Goal: Task Accomplishment & Management: Manage account settings

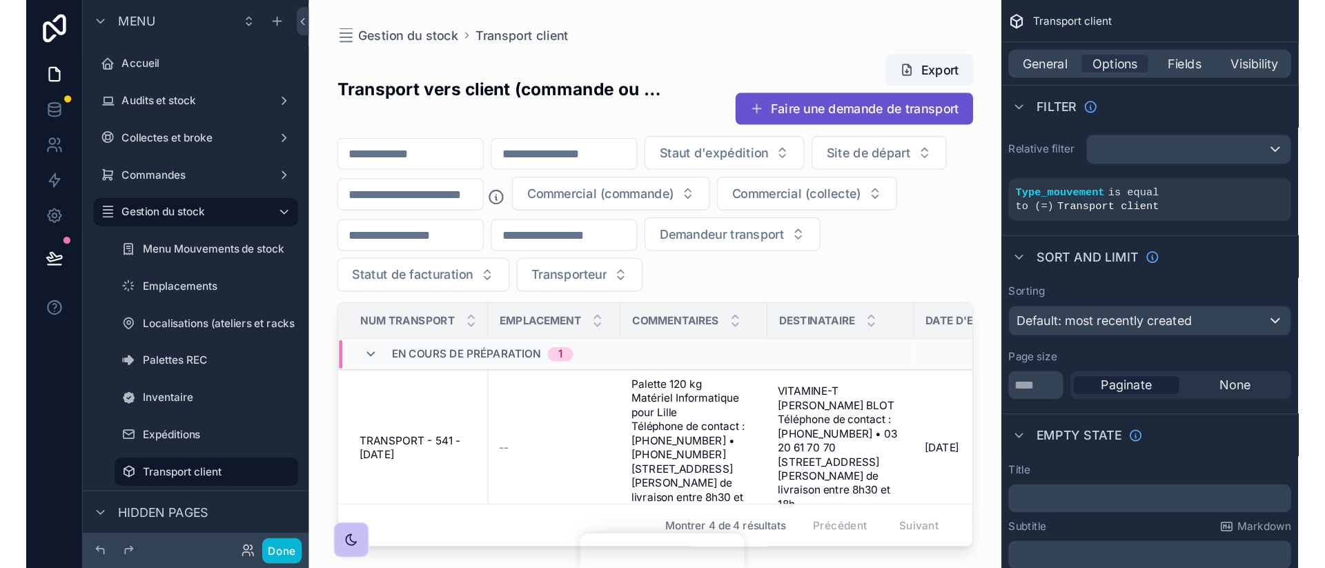
scroll to position [493, 0]
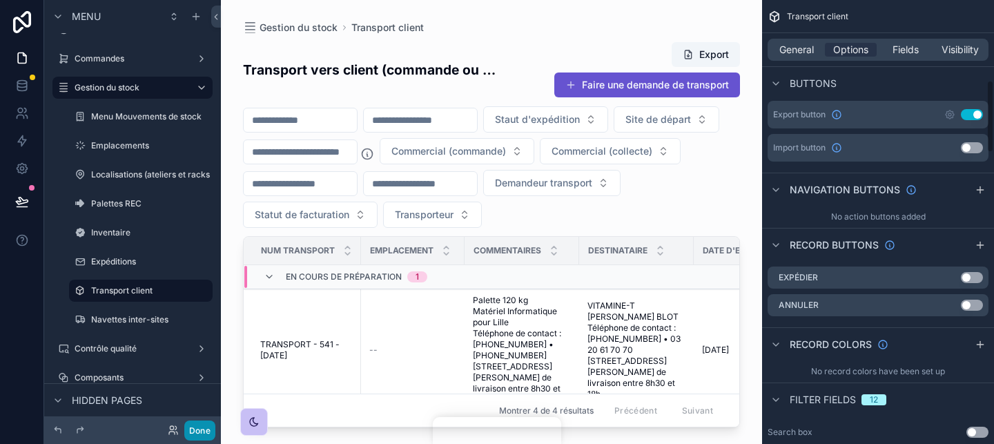
click at [208, 434] on button "Done" at bounding box center [199, 430] width 31 height 20
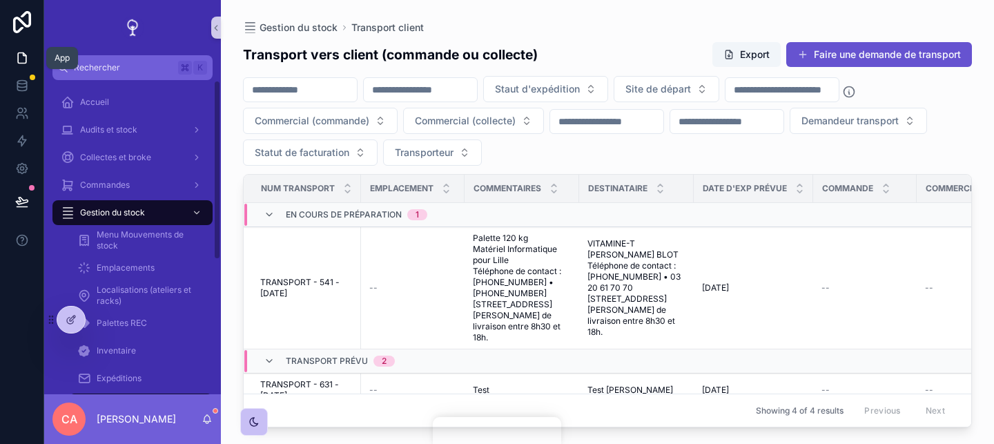
click at [28, 66] on link at bounding box center [21, 58] width 43 height 28
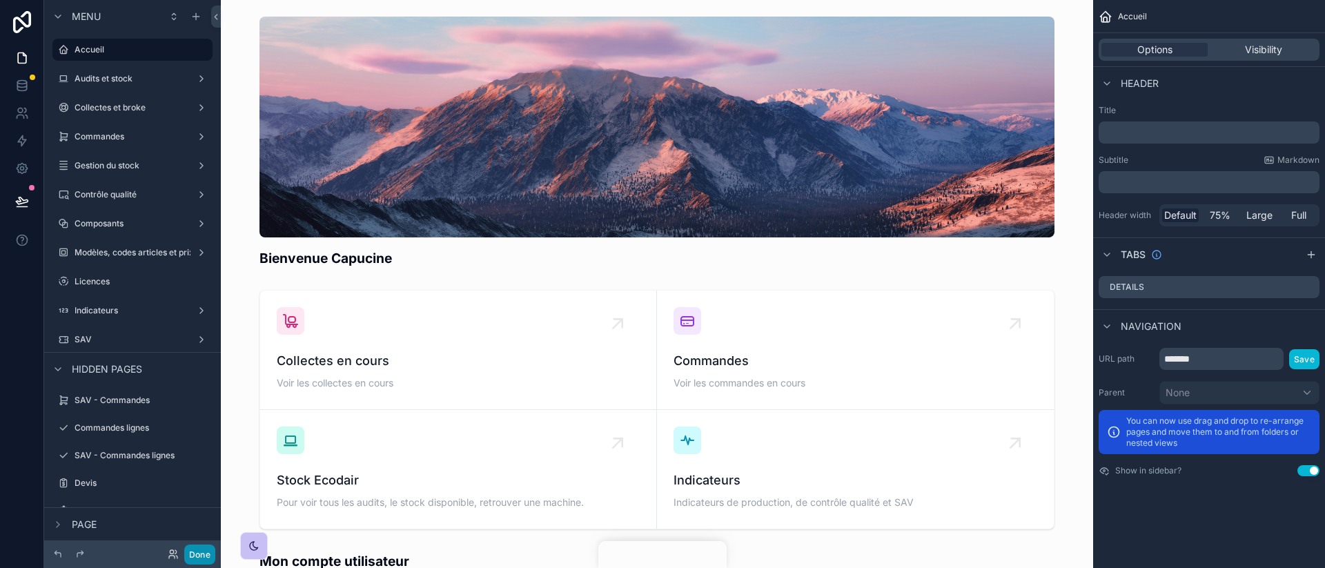
click at [211, 551] on button "Done" at bounding box center [199, 555] width 31 height 20
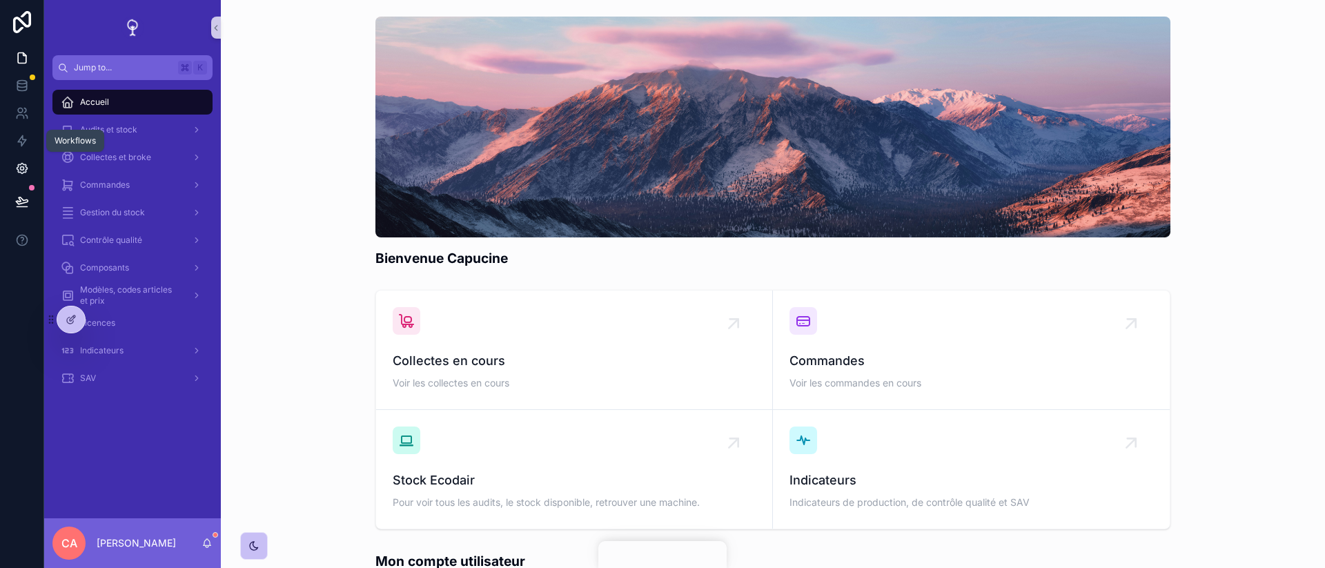
click at [21, 168] on icon at bounding box center [22, 169] width 14 height 14
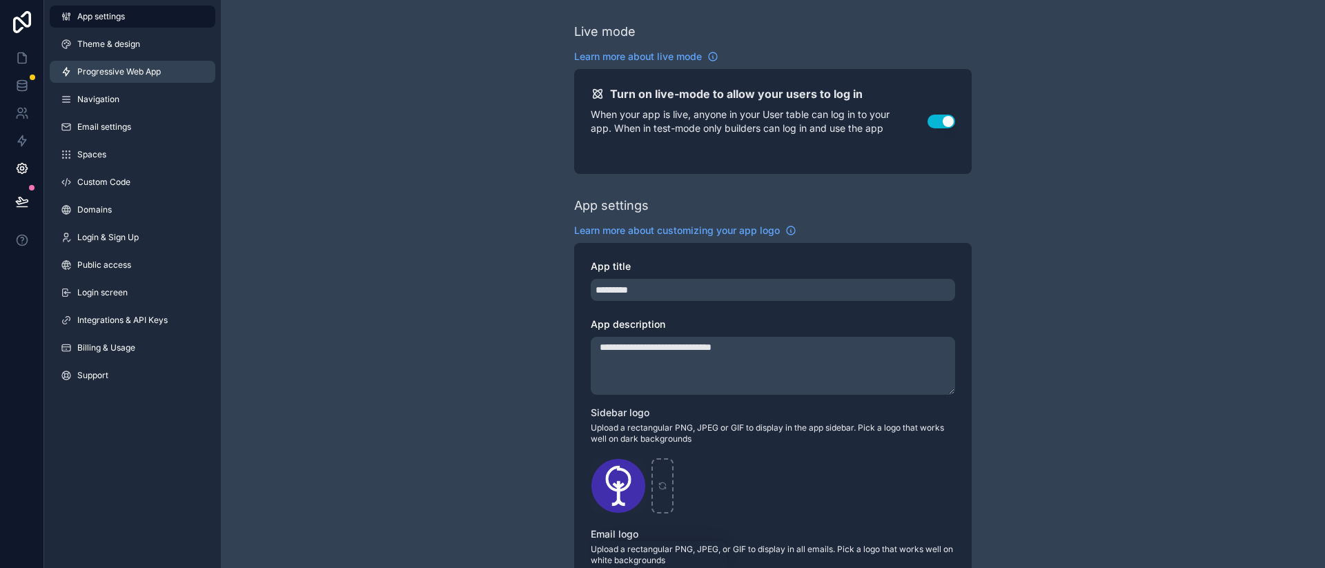
click at [168, 70] on link "Progressive Web App" at bounding box center [133, 72] width 166 height 22
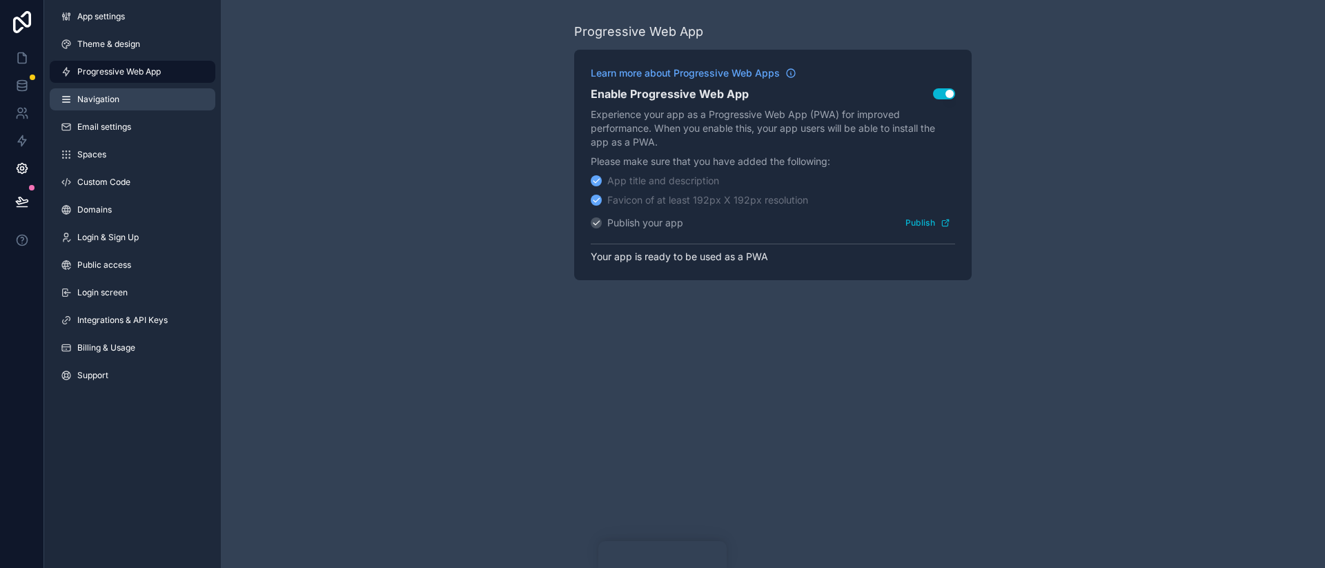
click at [157, 101] on link "Navigation" at bounding box center [133, 99] width 166 height 22
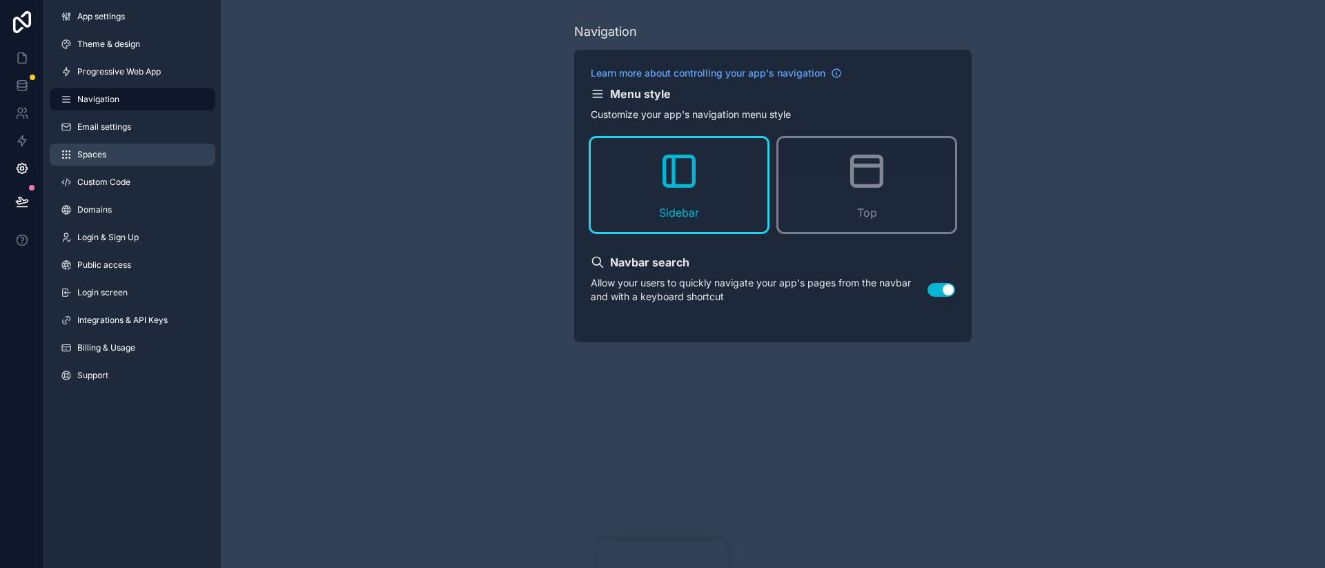
click at [146, 146] on link "Spaces" at bounding box center [133, 155] width 166 height 22
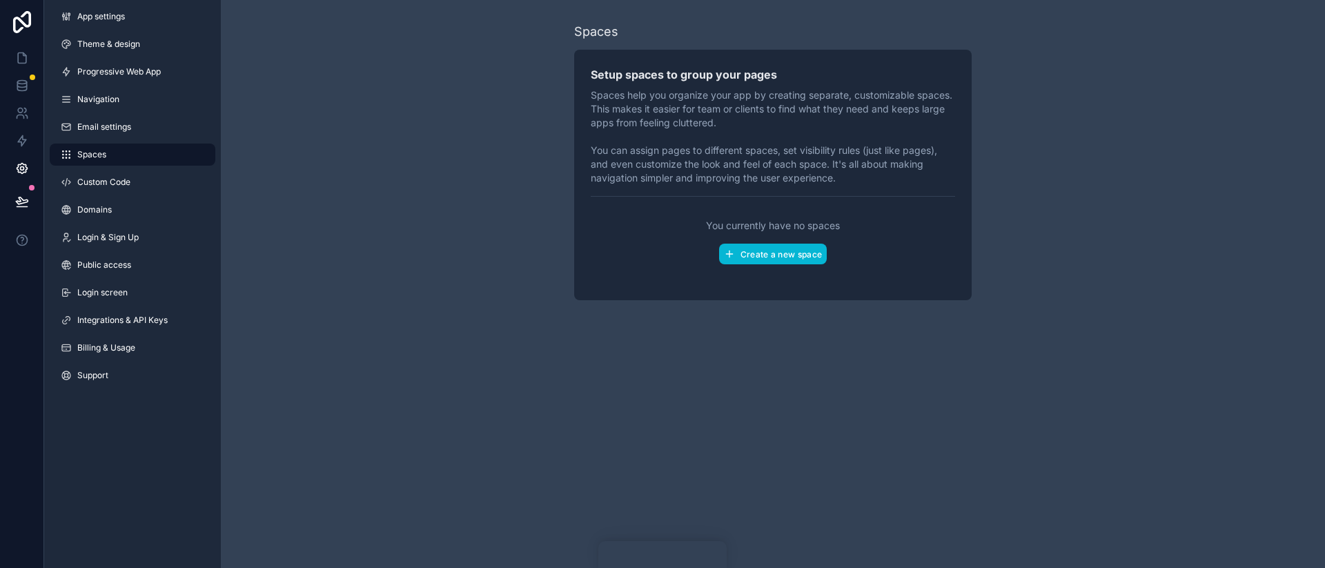
click at [146, 146] on link "Spaces" at bounding box center [133, 155] width 166 height 22
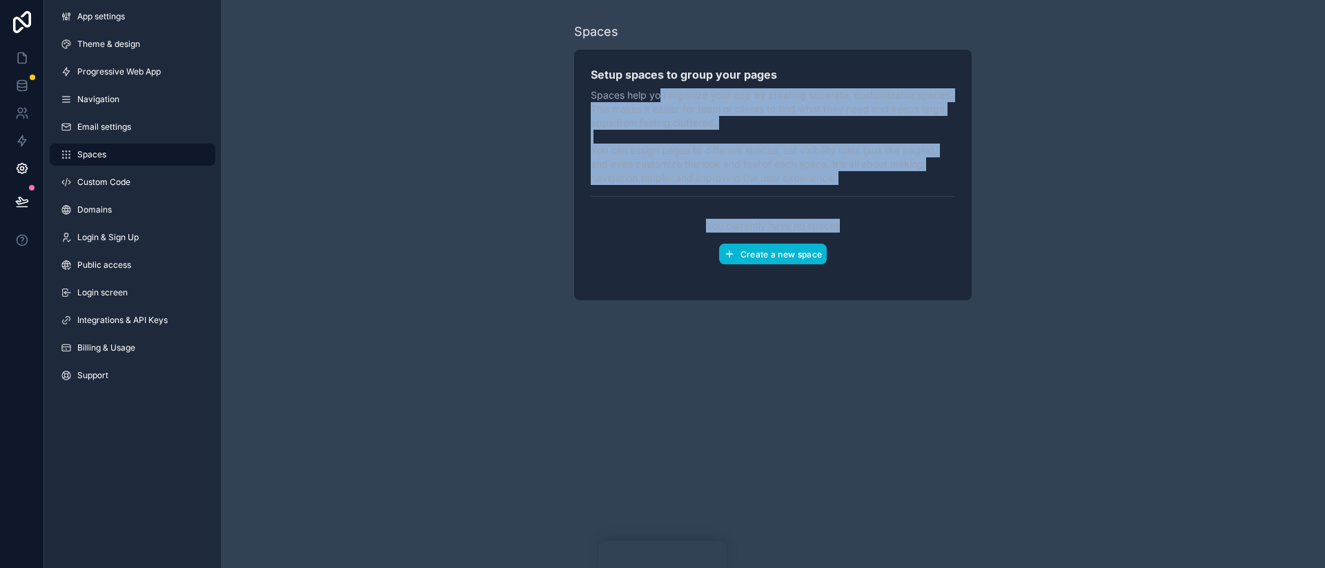
drag, startPoint x: 687, startPoint y: 254, endPoint x: 650, endPoint y: 74, distance: 184.1
click at [650, 74] on div "Setup spaces to group your pages Spaces help you organize your app by creating …" at bounding box center [773, 175] width 398 height 251
click at [650, 74] on h2 "Setup spaces to group your pages" at bounding box center [773, 74] width 364 height 17
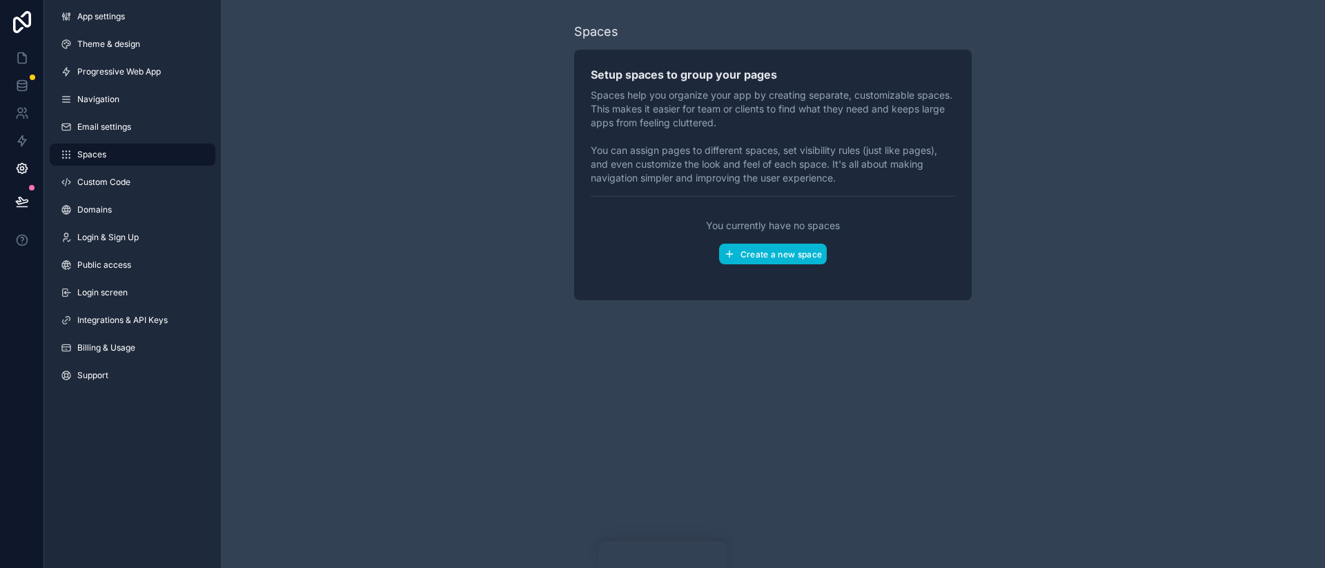
click at [650, 74] on h2 "Setup spaces to group your pages" at bounding box center [773, 74] width 364 height 17
click at [23, 53] on icon at bounding box center [22, 58] width 8 height 10
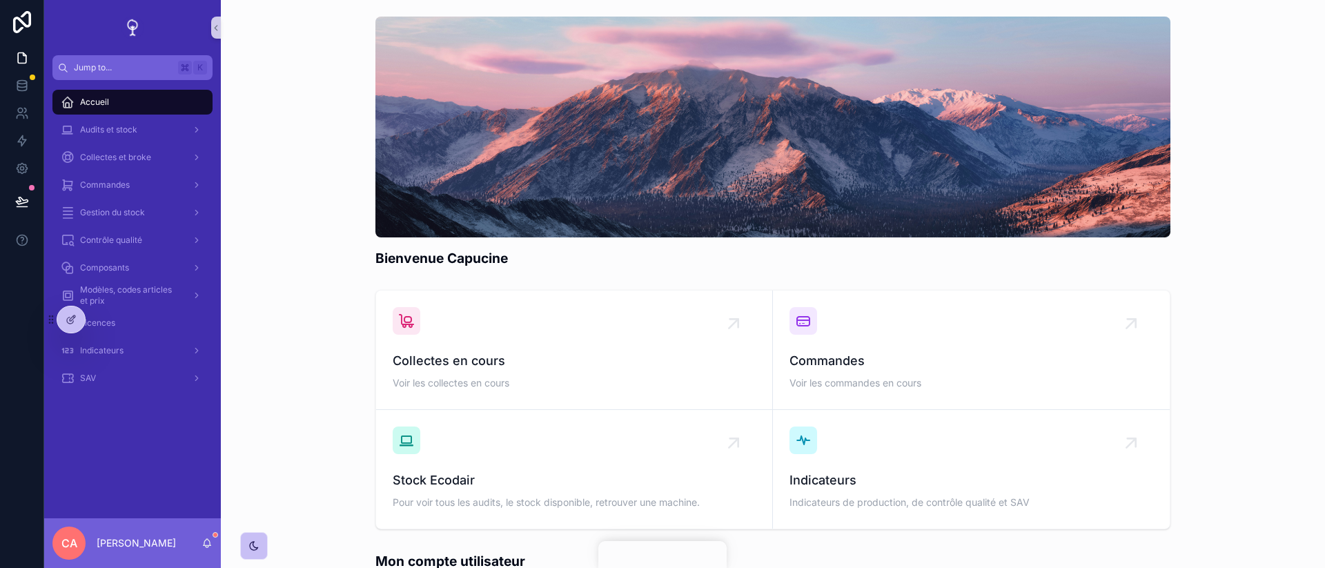
click at [256, 203] on div "Bienvenue Capucine" at bounding box center [773, 142] width 1082 height 262
click at [256, 187] on div "Bienvenue Capucine" at bounding box center [773, 142] width 1082 height 262
click at [256, 213] on div "Bienvenue Capucine" at bounding box center [773, 142] width 1082 height 262
click at [257, 204] on div "Bienvenue Capucine" at bounding box center [773, 142] width 1082 height 262
click at [304, 244] on div "Bienvenue Capucine" at bounding box center [773, 142] width 1082 height 262
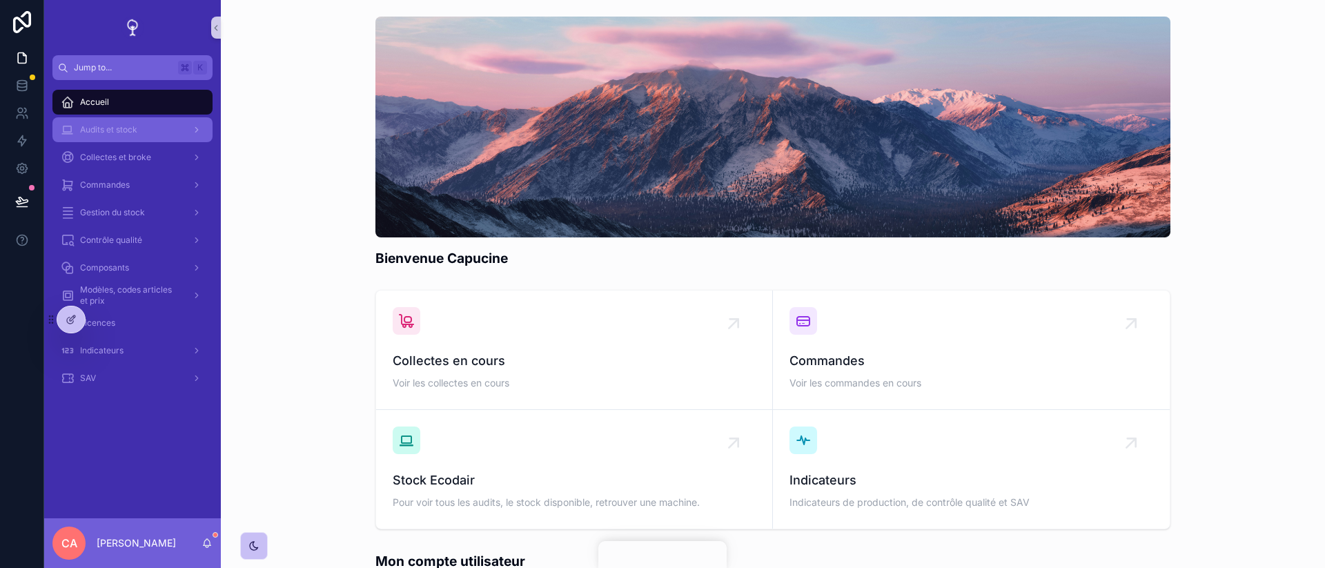
click at [182, 128] on div "Audits et stock" at bounding box center [133, 130] width 144 height 22
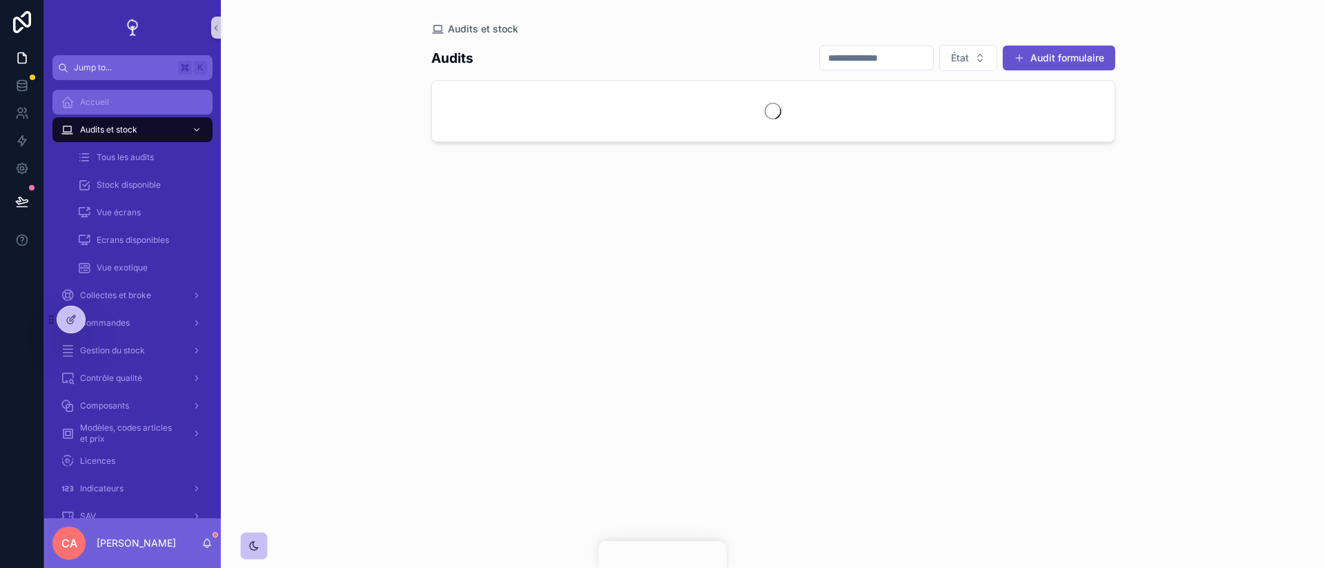
click at [173, 110] on div "Accueil" at bounding box center [133, 102] width 144 height 22
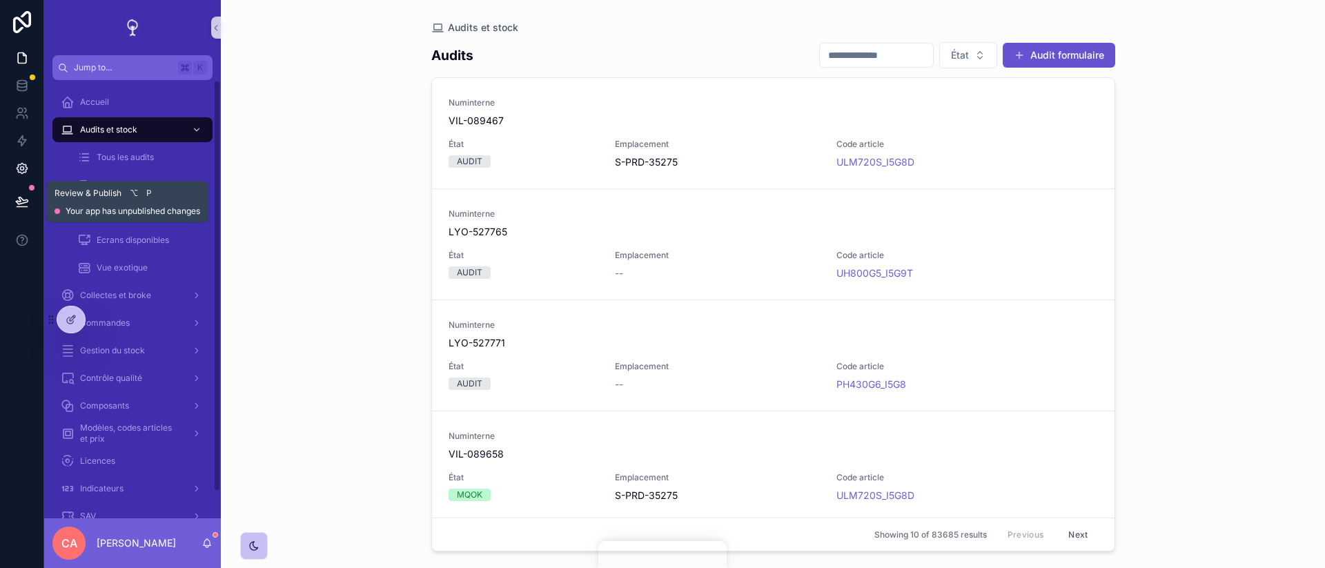
click at [23, 170] on icon at bounding box center [21, 168] width 3 height 3
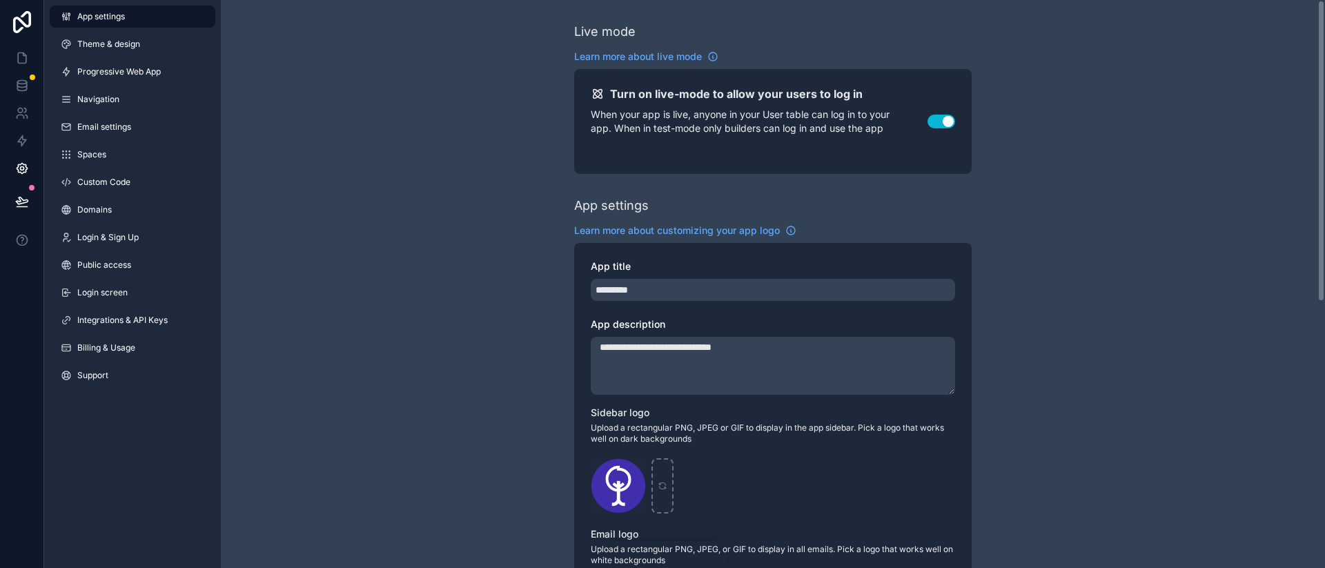
click at [849, 117] on p "When your app is live, anyone in your User table can log in to your app. When i…" at bounding box center [759, 122] width 337 height 28
click at [459, 175] on div "**********" at bounding box center [773, 534] width 1104 height 1068
click at [151, 159] on link "Spaces" at bounding box center [133, 155] width 166 height 22
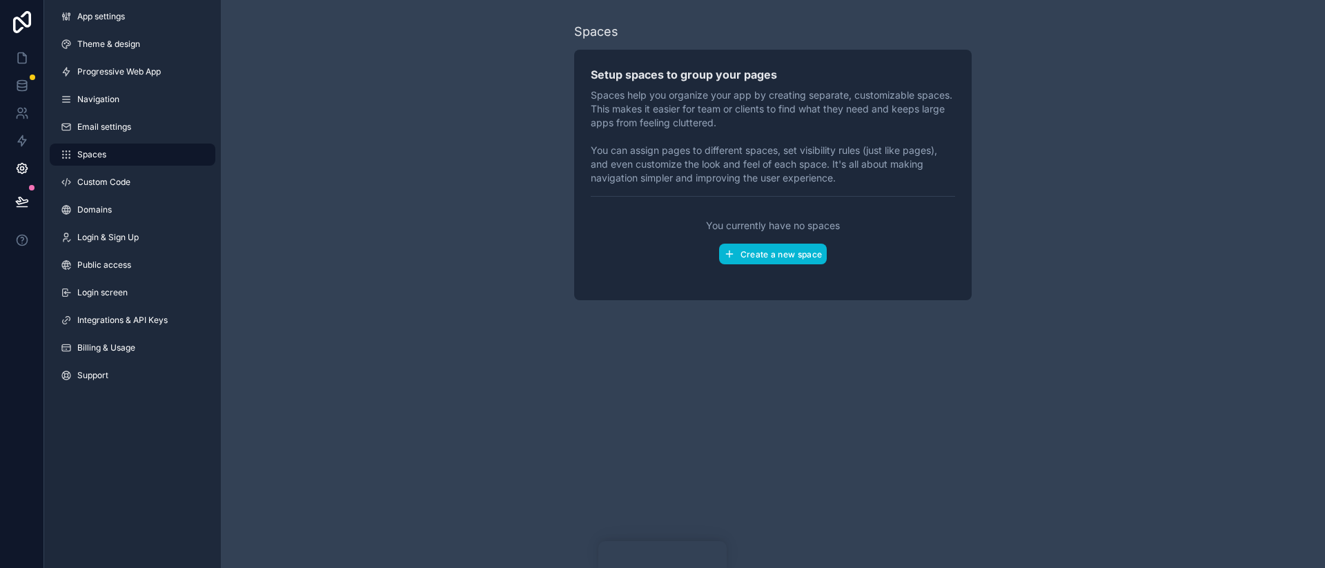
click at [634, 109] on p "Spaces help you organize your app by creating separate, customizable spaces. Th…" at bounding box center [773, 136] width 364 height 97
click at [741, 253] on span "Create a new space" at bounding box center [781, 254] width 81 height 10
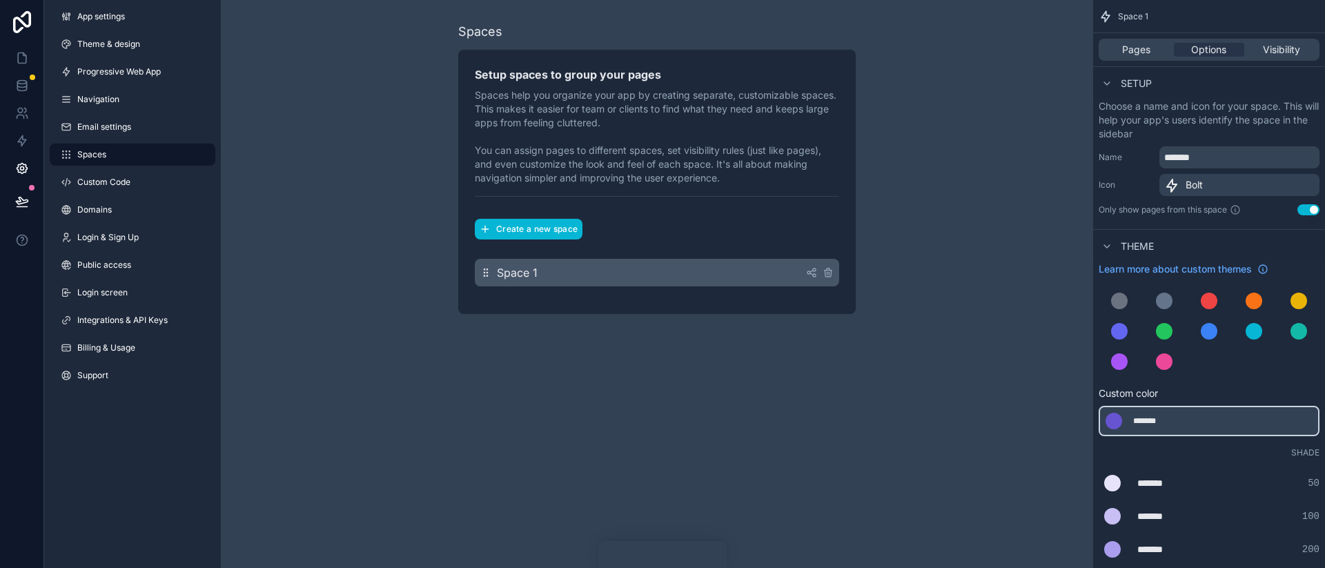
click at [754, 269] on div "Space 1" at bounding box center [657, 273] width 364 height 28
click at [823, 240] on div "Create a new space Space 1" at bounding box center [657, 253] width 364 height 90
click at [1275, 51] on span "Visibility" at bounding box center [1281, 50] width 37 height 14
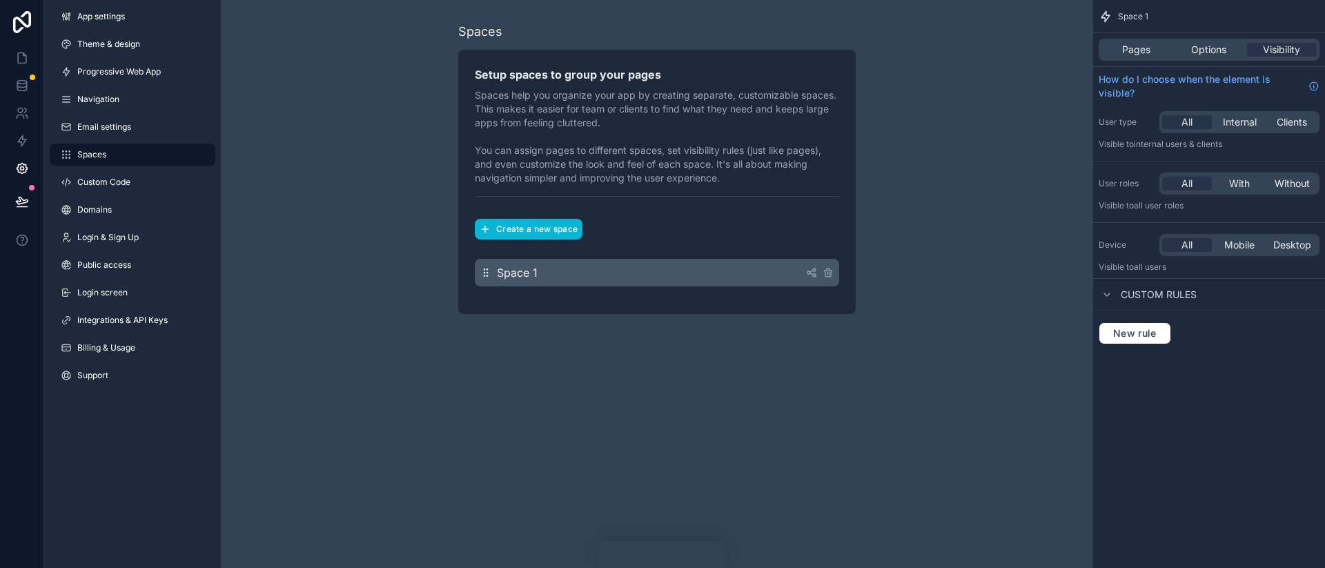
click at [728, 277] on div "Space 1" at bounding box center [657, 273] width 364 height 28
click at [833, 273] on icon "scrollable content" at bounding box center [828, 272] width 11 height 11
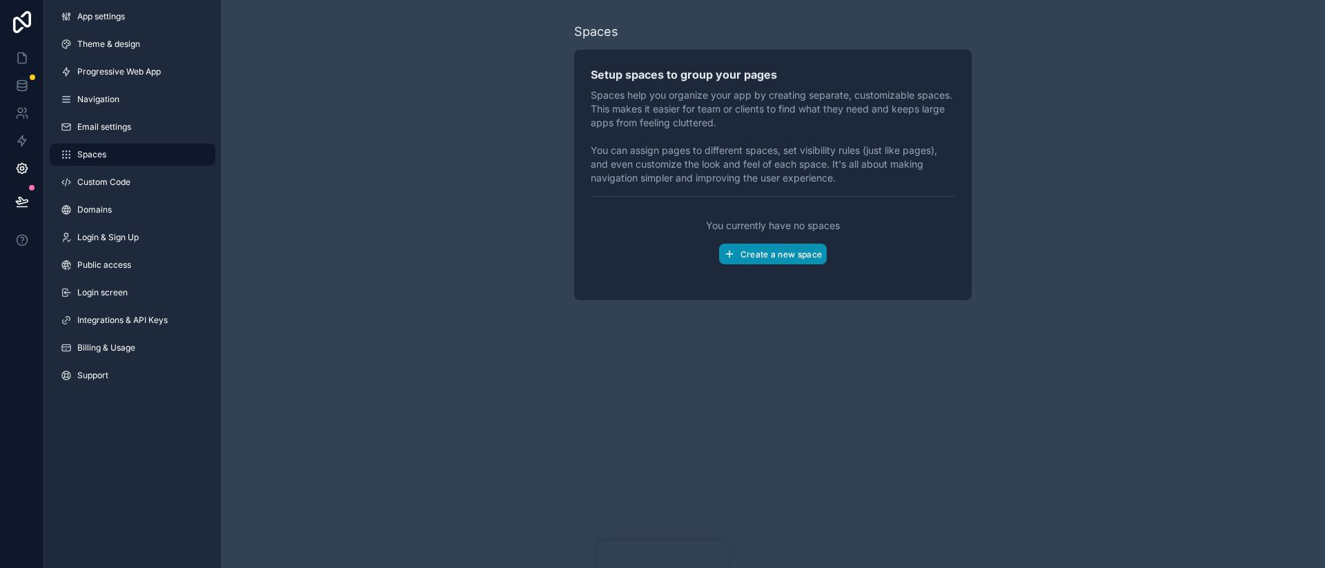
click at [762, 259] on button "Create a new space" at bounding box center [773, 254] width 108 height 21
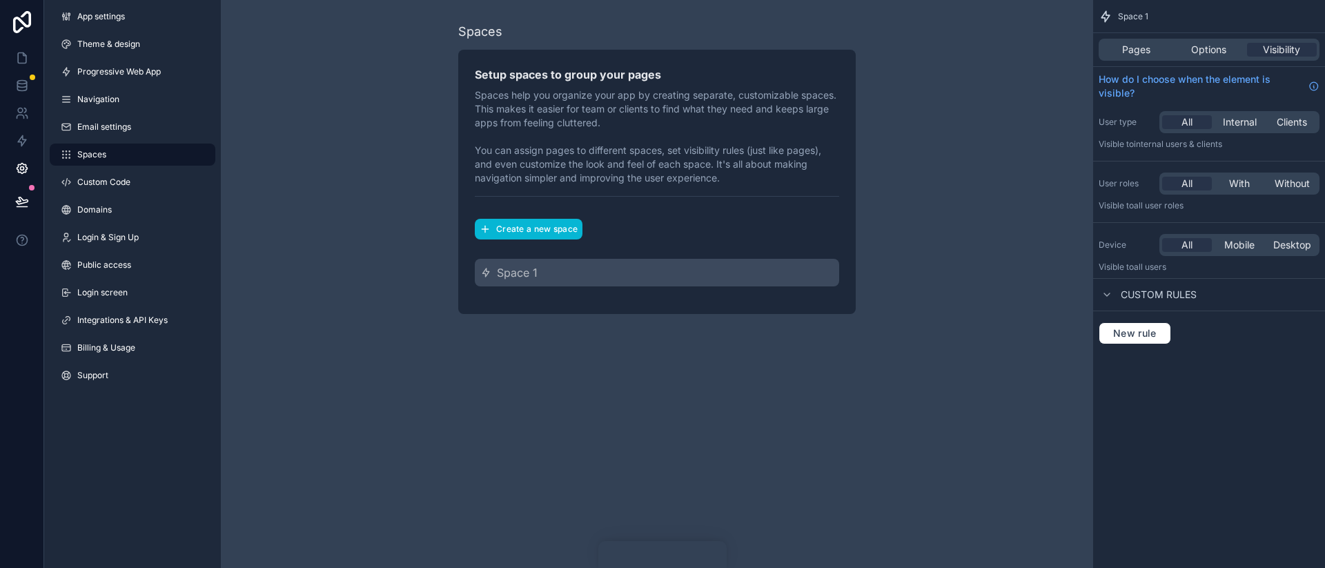
click at [1176, 297] on span "Custom rules" at bounding box center [1159, 295] width 76 height 14
click at [1235, 183] on span "With" at bounding box center [1239, 184] width 21 height 14
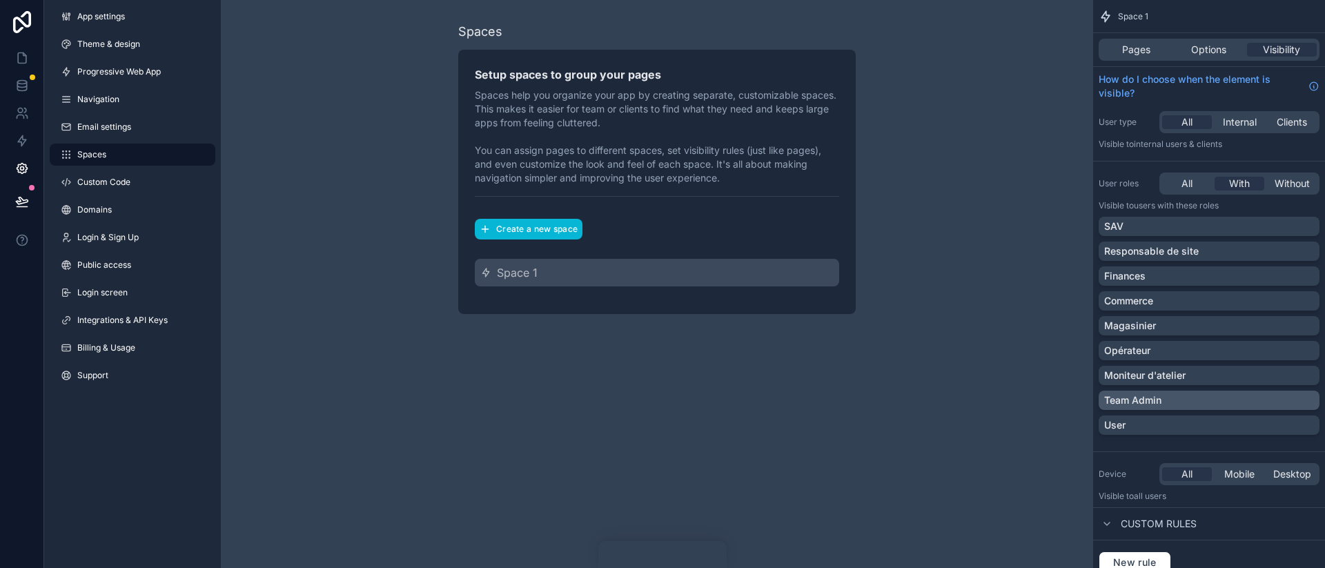
click at [1130, 402] on p "Team Admin" at bounding box center [1132, 400] width 57 height 14
click at [1151, 46] on div "Pages" at bounding box center [1137, 50] width 70 height 14
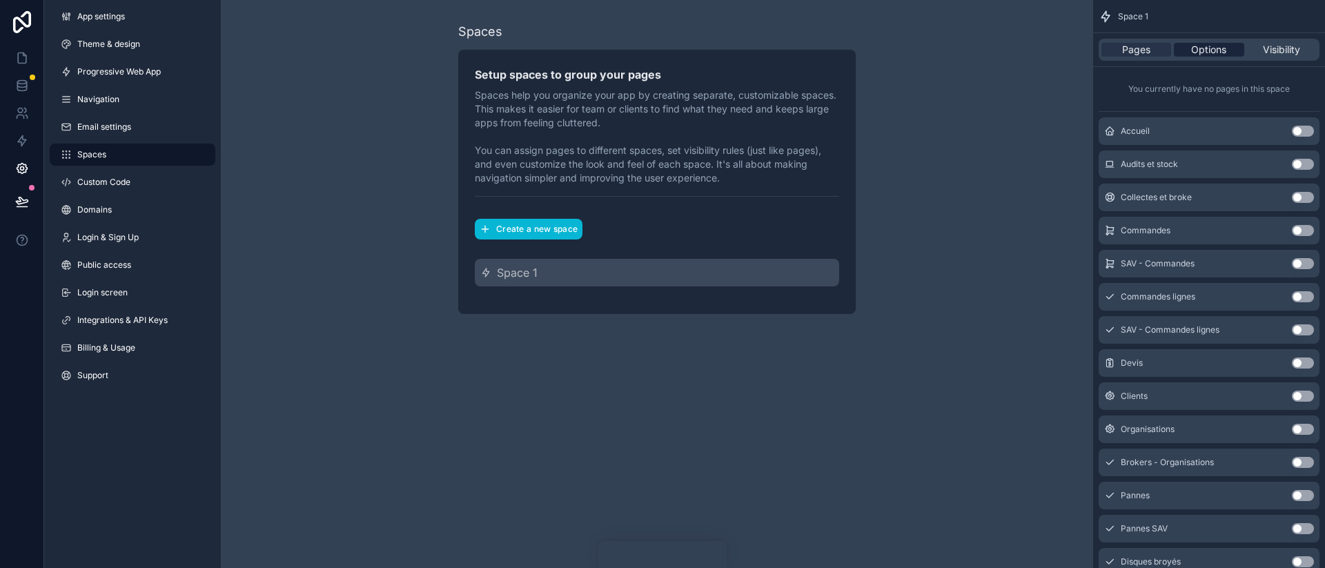
click at [1208, 50] on span "Options" at bounding box center [1208, 50] width 35 height 14
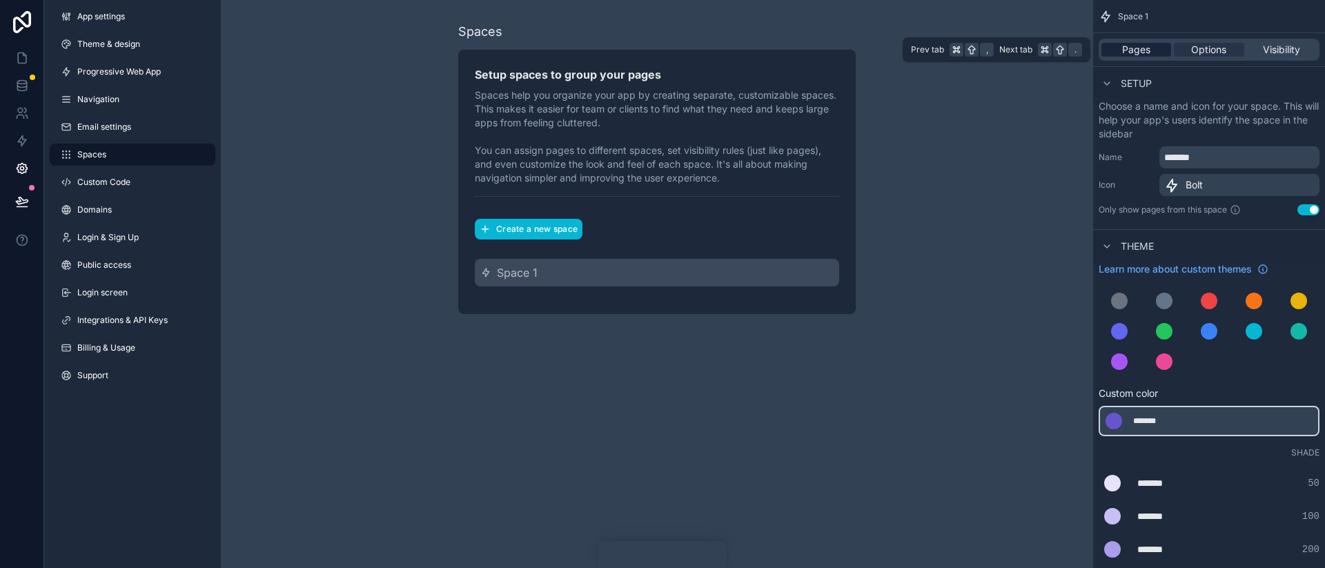
click at [1143, 50] on span "Pages" at bounding box center [1136, 50] width 28 height 14
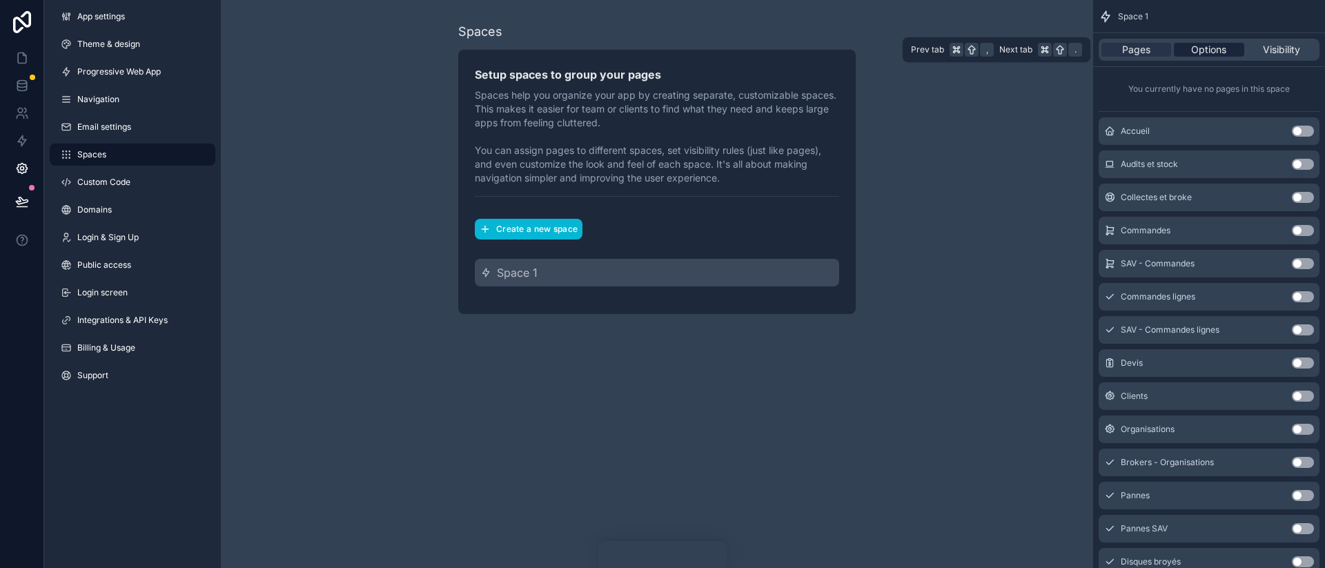
click at [1221, 51] on span "Options" at bounding box center [1208, 50] width 35 height 14
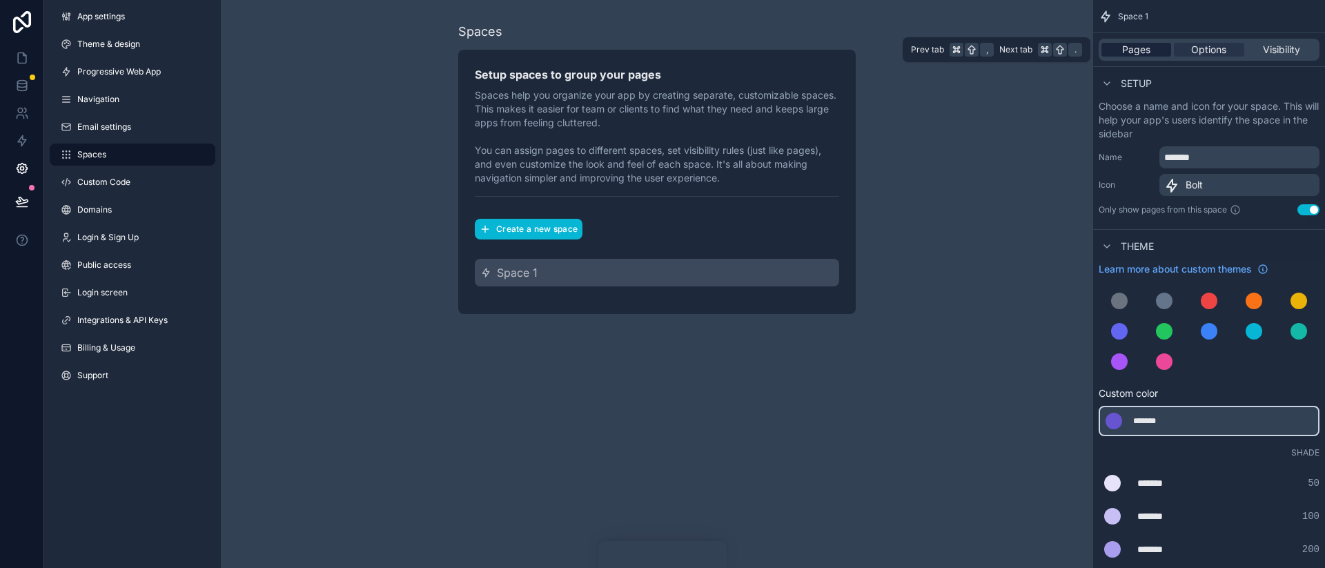
click at [1168, 51] on div "Pages" at bounding box center [1137, 50] width 70 height 14
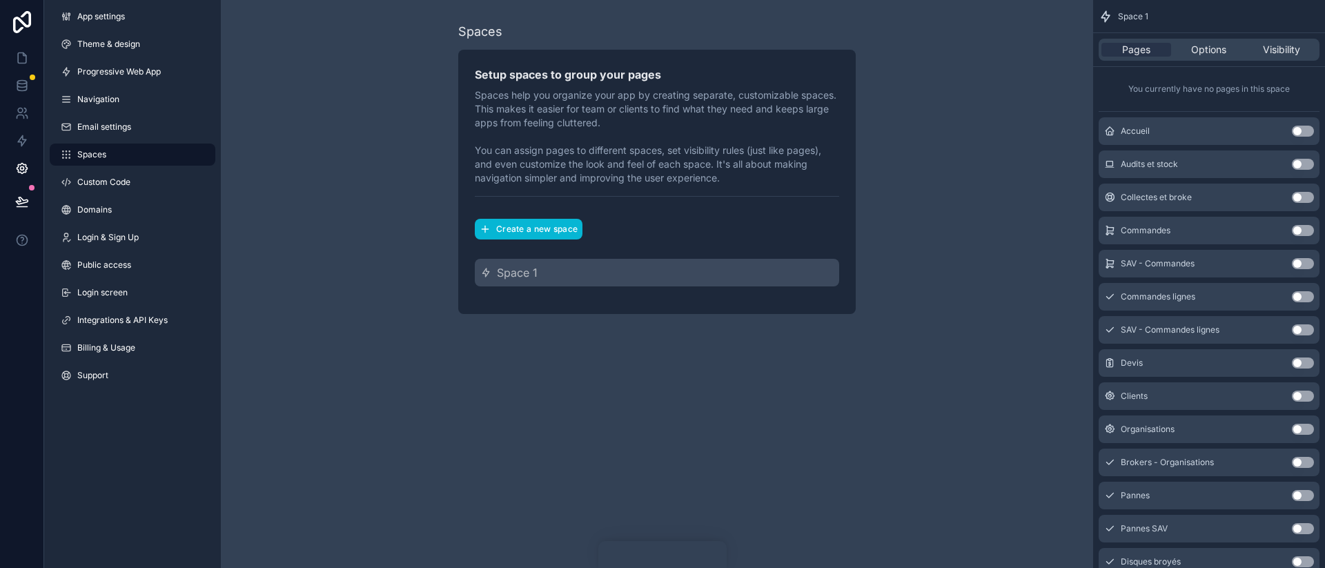
click at [1195, 30] on div "Space 1" at bounding box center [1209, 16] width 232 height 33
click at [1310, 364] on button "Use setting" at bounding box center [1303, 363] width 22 height 11
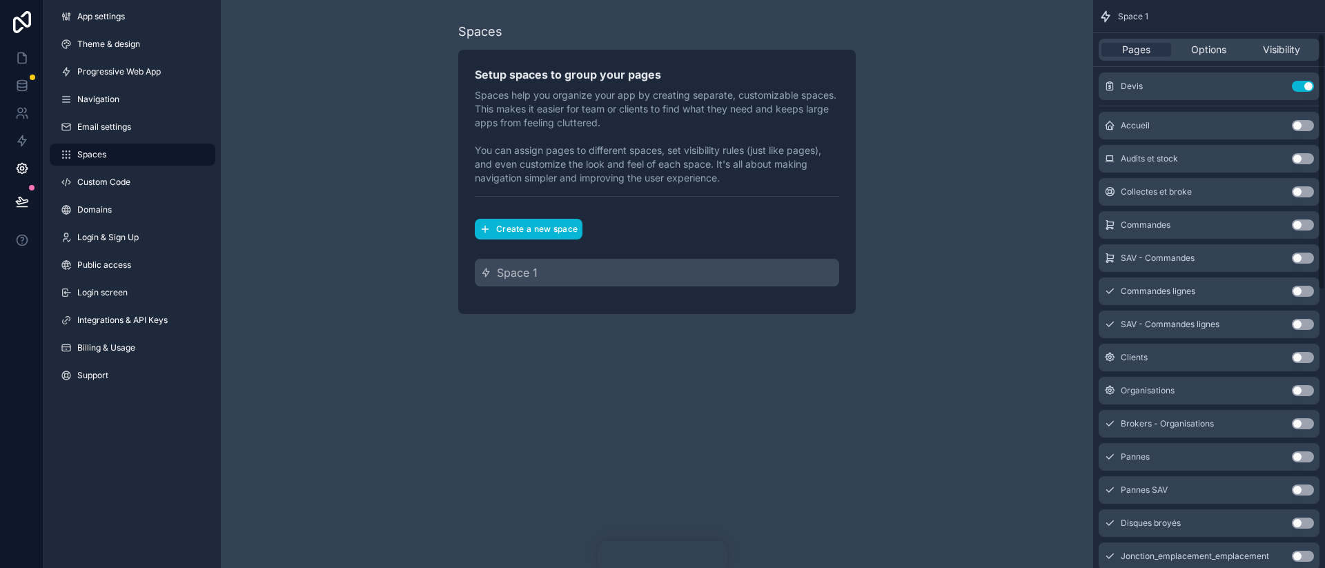
click at [1280, 41] on div "Pages Options Visibility" at bounding box center [1209, 50] width 221 height 22
click at [1189, 48] on div "Options" at bounding box center [1209, 50] width 70 height 14
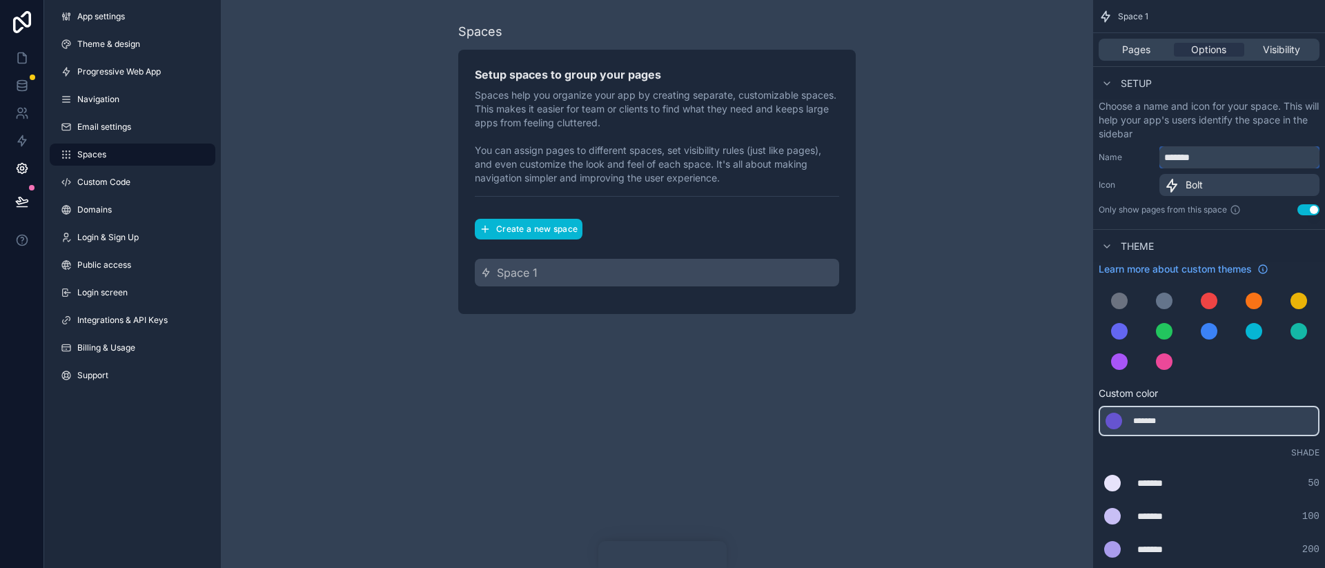
click at [1204, 163] on input "*******" at bounding box center [1240, 157] width 160 height 22
type input "********"
click at [1205, 189] on div "Bolt" at bounding box center [1240, 185] width 160 height 22
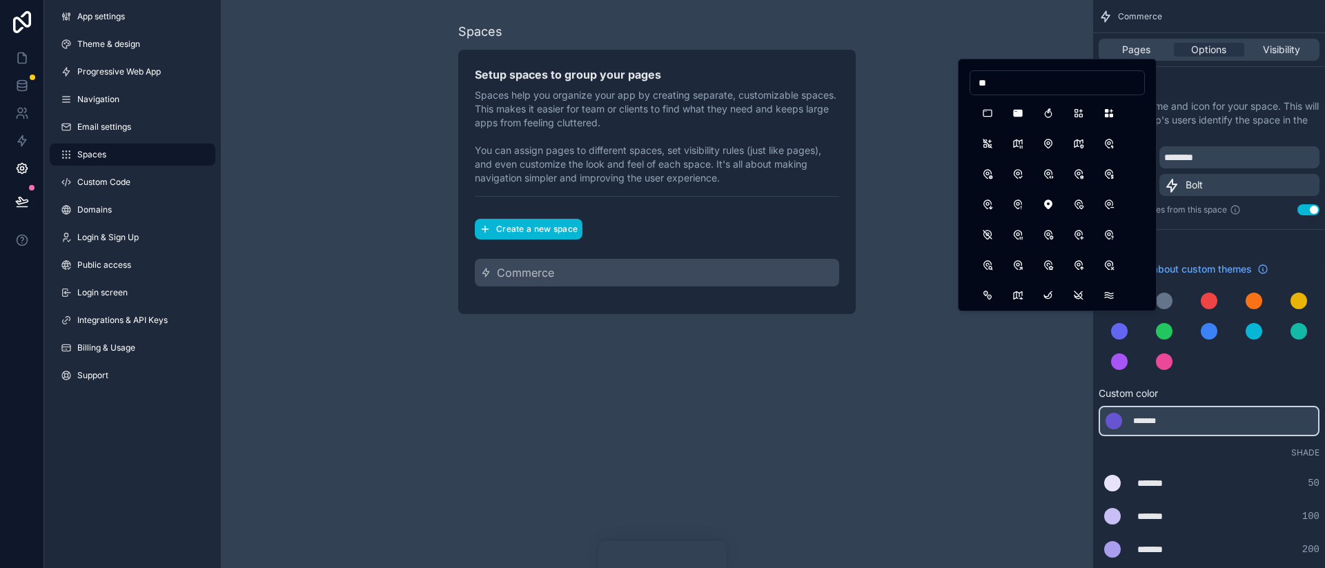
type input "*"
type input "******"
type input "****"
click at [994, 116] on button "Bell" at bounding box center [987, 113] width 25 height 25
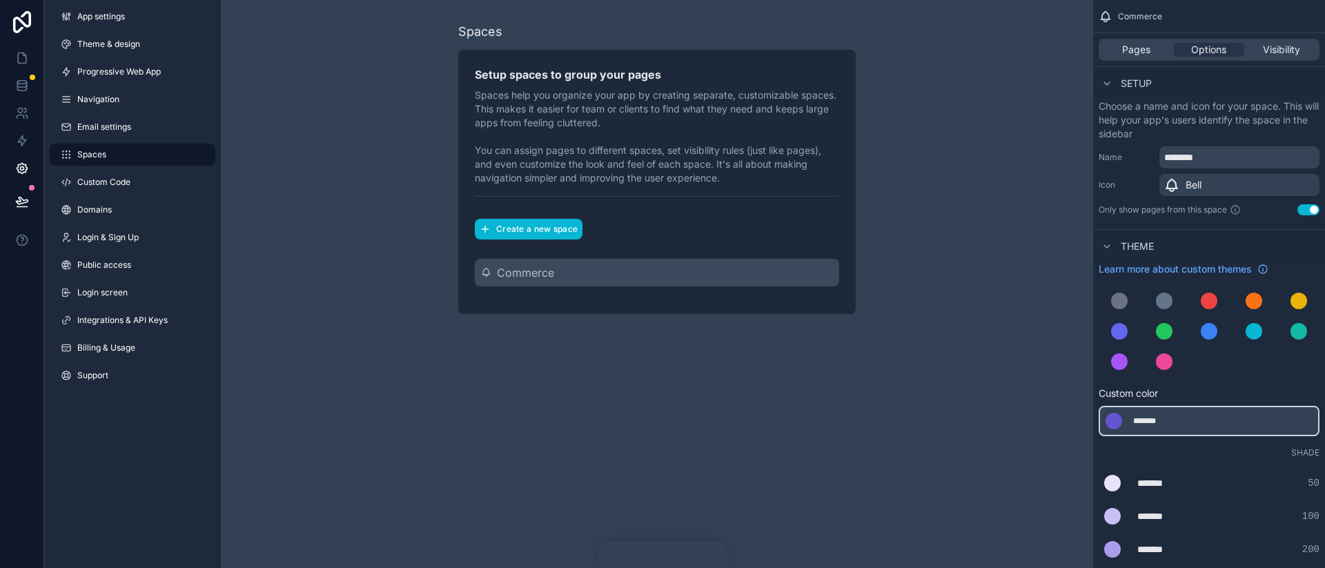
click at [954, 187] on div "Spaces Setup spaces to group your pages Spaces help you organize your app by cr…" at bounding box center [657, 168] width 872 height 336
click at [1210, 187] on div "Bell" at bounding box center [1240, 185] width 160 height 22
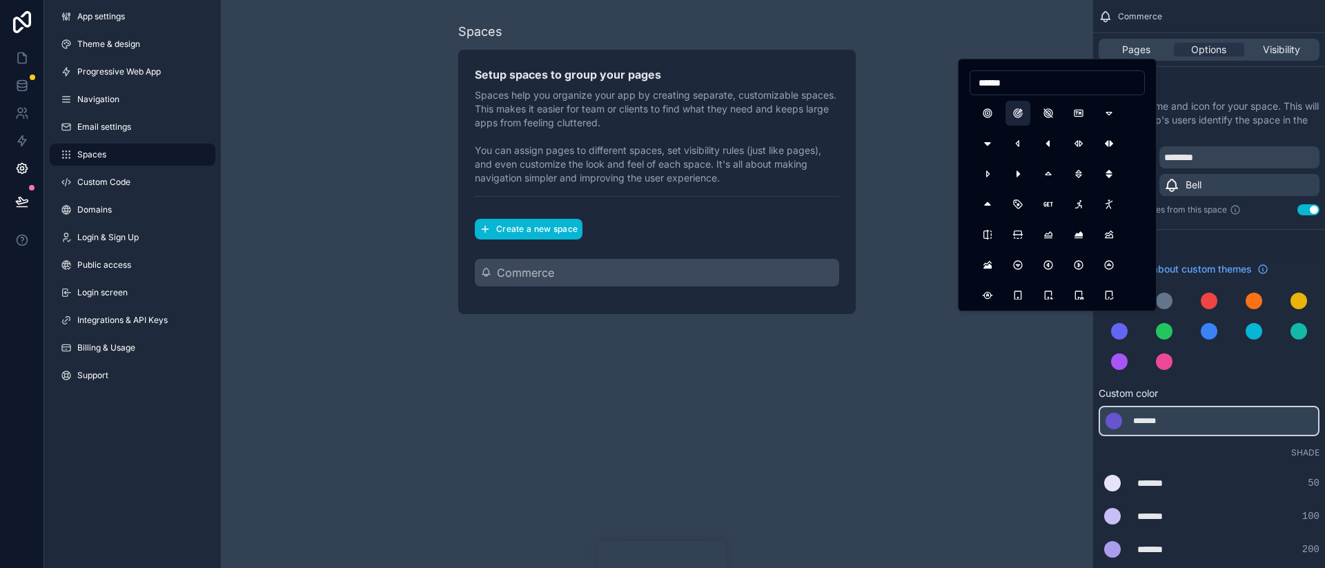
type input "******"
click at [1022, 111] on button "TargetArrow" at bounding box center [1018, 113] width 25 height 25
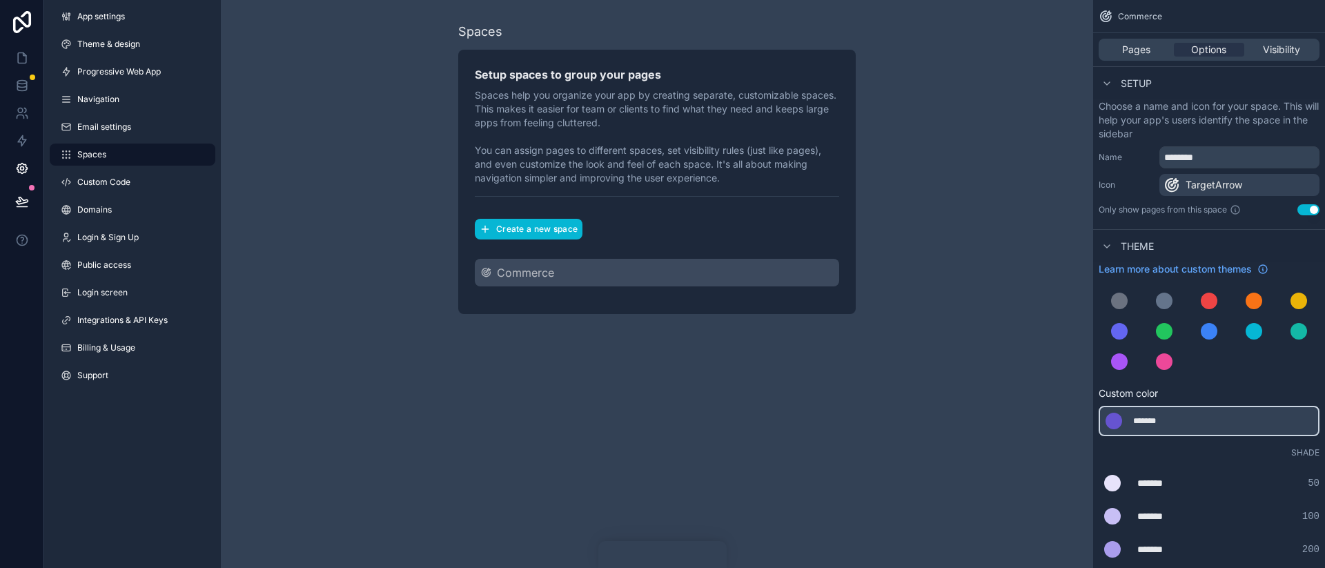
click at [937, 194] on div "Spaces Setup spaces to group your pages Spaces help you organize your app by cr…" at bounding box center [657, 168] width 872 height 336
click at [1207, 298] on div "scrollable content" at bounding box center [1209, 301] width 17 height 17
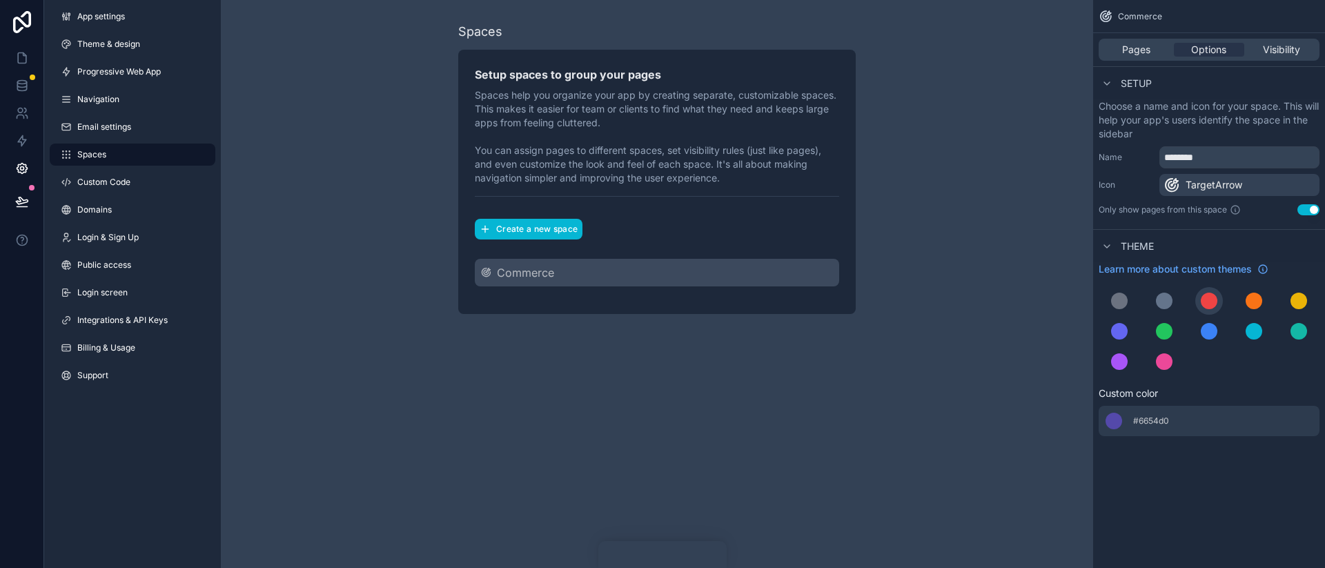
click at [1055, 295] on div "Spaces Setup spaces to group your pages Spaces help you organize your app by cr…" at bounding box center [657, 168] width 872 height 336
click at [1167, 302] on div "scrollable content" at bounding box center [1164, 301] width 17 height 17
click at [1122, 302] on div "scrollable content" at bounding box center [1119, 301] width 17 height 17
click at [1071, 297] on div "Spaces Setup spaces to group your pages Spaces help you organize your app by cr…" at bounding box center [657, 168] width 872 height 336
click at [1158, 421] on span "#6654d0" at bounding box center [1151, 421] width 36 height 11
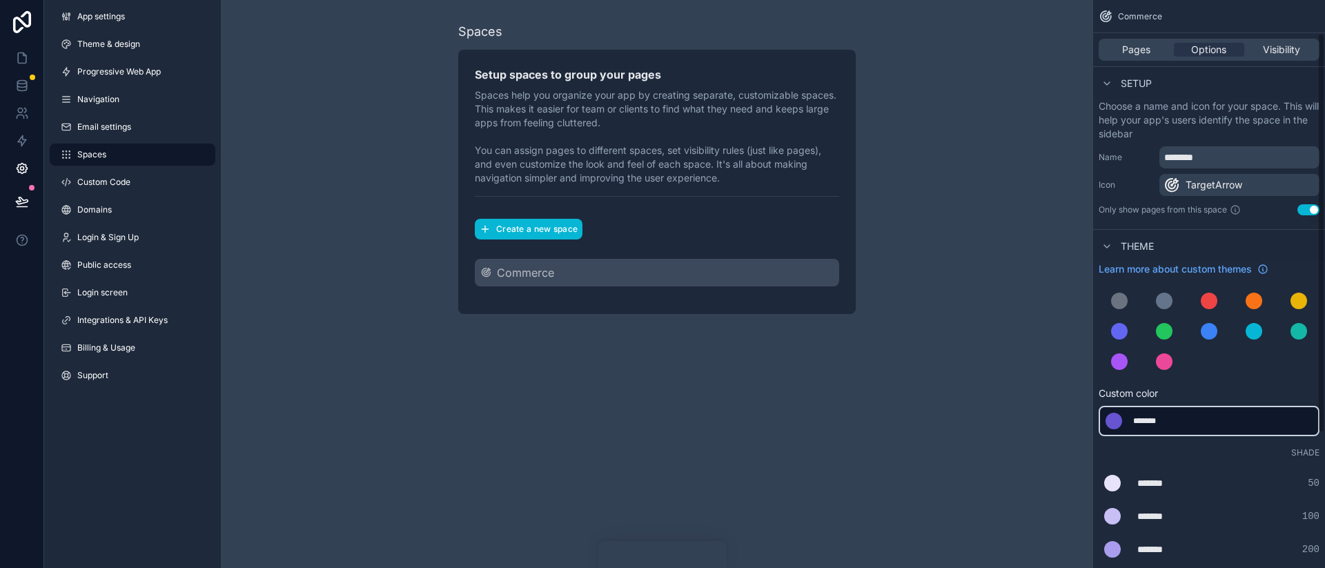
click at [976, 418] on div "Spaces Setup spaces to group your pages Spaces help you organize your app by cr…" at bounding box center [657, 284] width 872 height 568
click at [291, 328] on div "Spaces Setup spaces to group your pages Spaces help you organize your app by cr…" at bounding box center [657, 168] width 872 height 336
click at [23, 51] on icon at bounding box center [22, 58] width 14 height 14
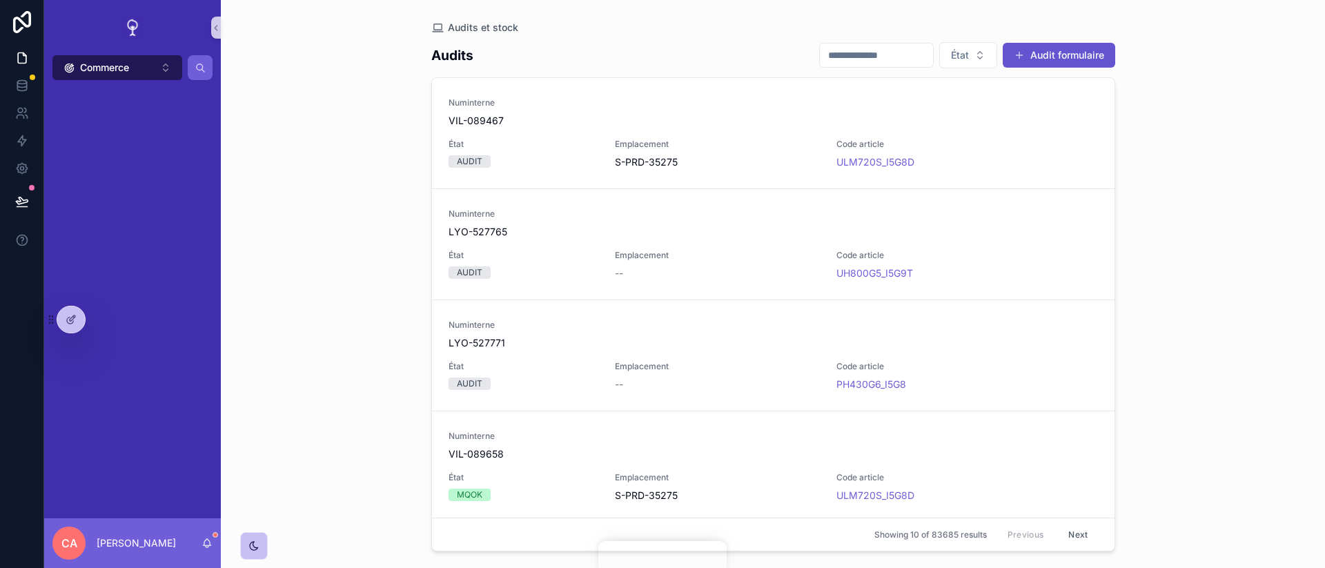
click at [141, 67] on button "Commerce ⌥ 1" at bounding box center [117, 67] width 130 height 25
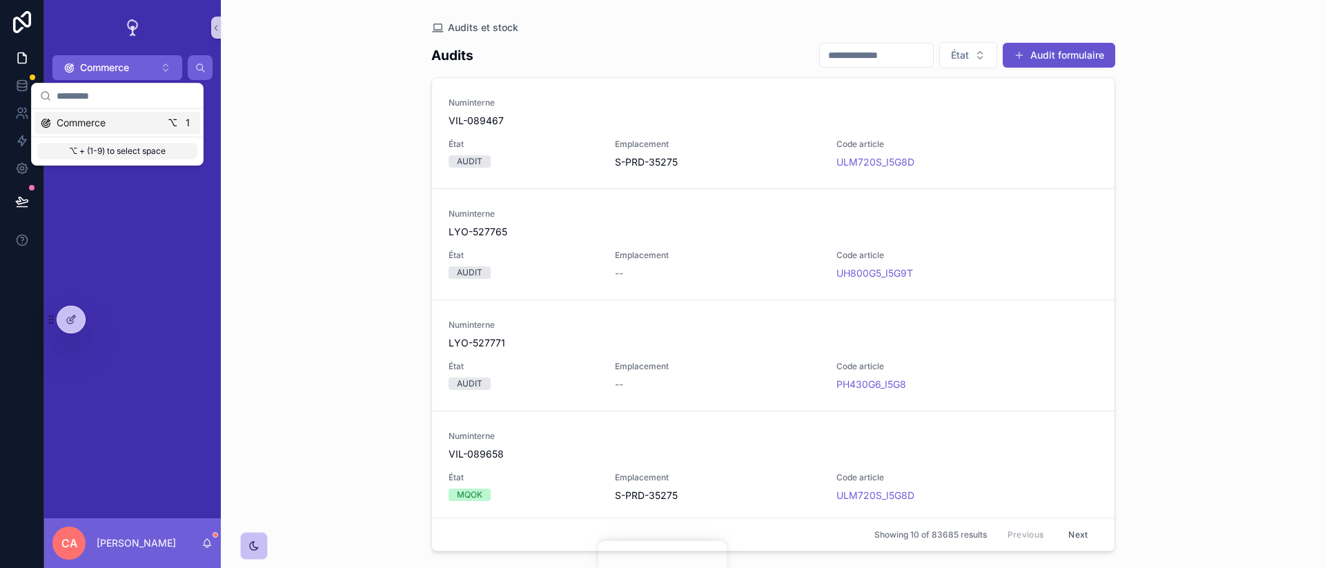
click at [315, 111] on div "Audits et stock Audits État Audit formulaire Numinterne VIL-089467 État AUDIT E…" at bounding box center [773, 284] width 1104 height 568
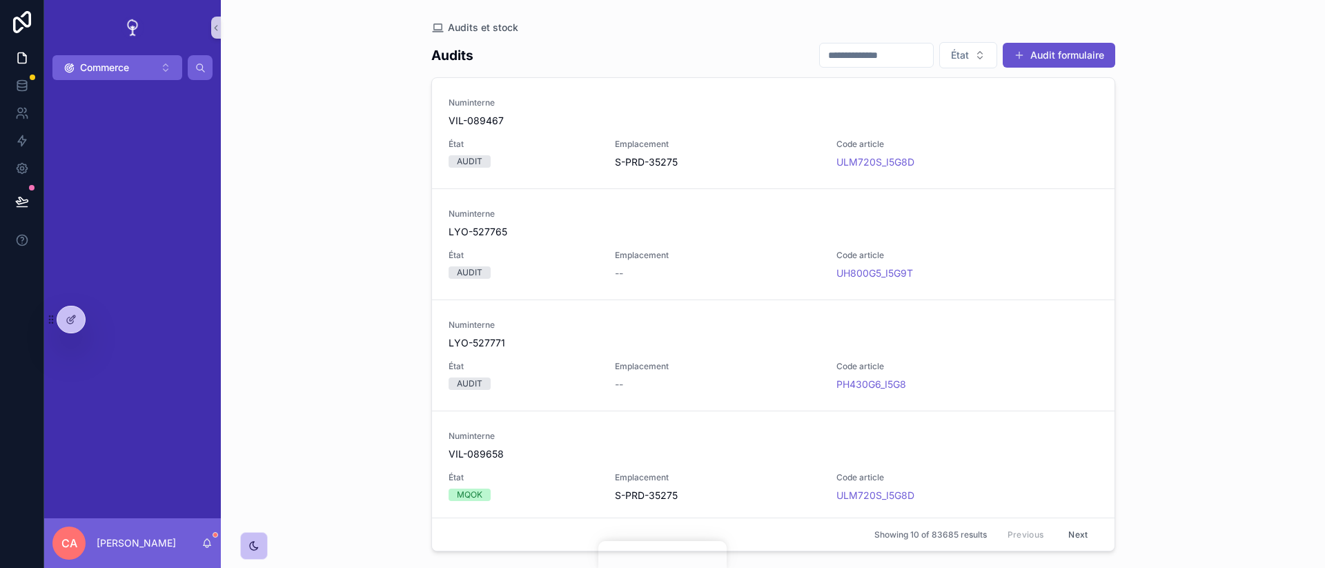
click at [149, 81] on div "scrollable content" at bounding box center [132, 92] width 177 height 25
click at [149, 73] on button "Commerce ⌥ 1" at bounding box center [117, 67] width 130 height 25
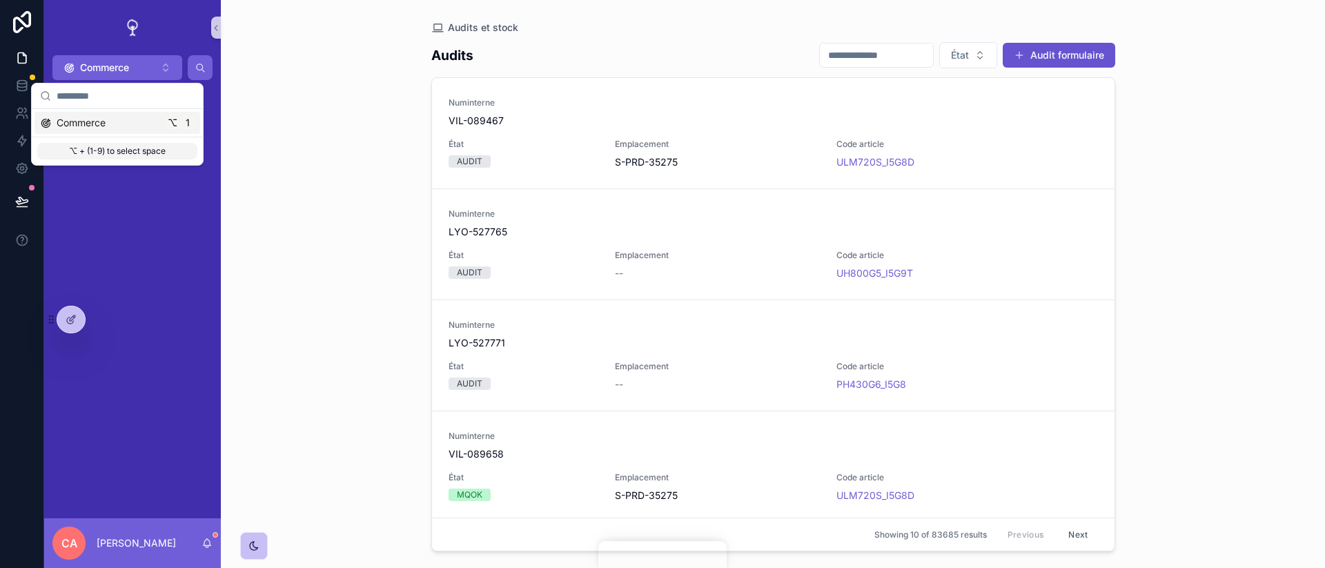
click at [139, 130] on div "Commerce ⌥ 1" at bounding box center [118, 123] width 166 height 22
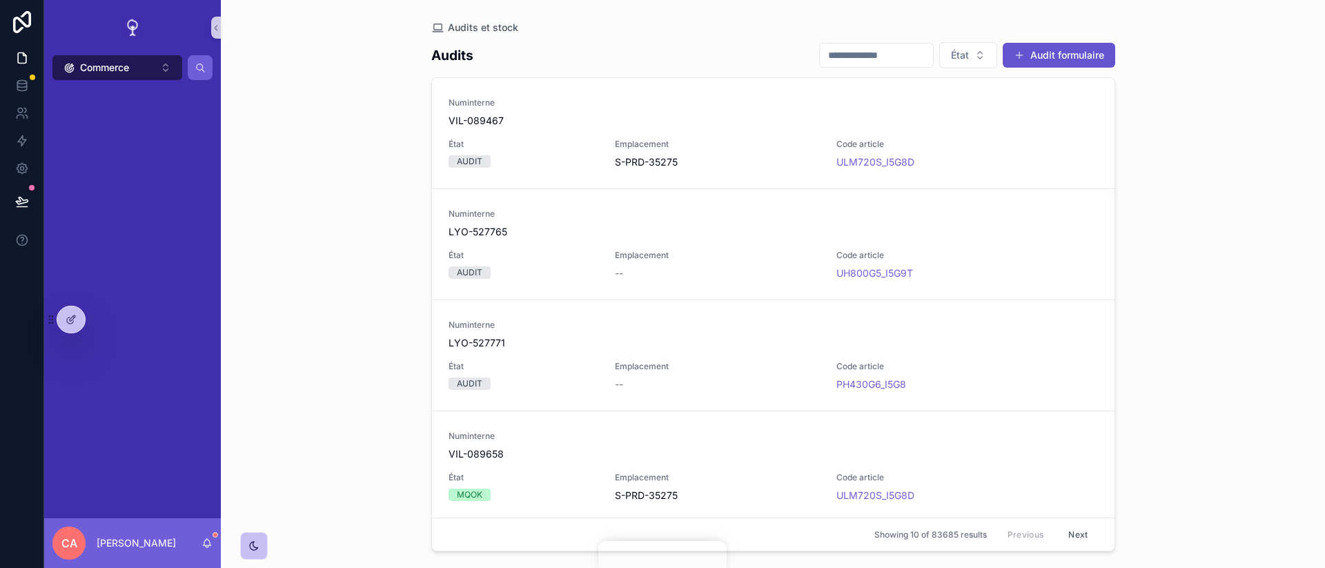
click at [133, 71] on button "Commerce ⌥ 1" at bounding box center [117, 67] width 130 height 25
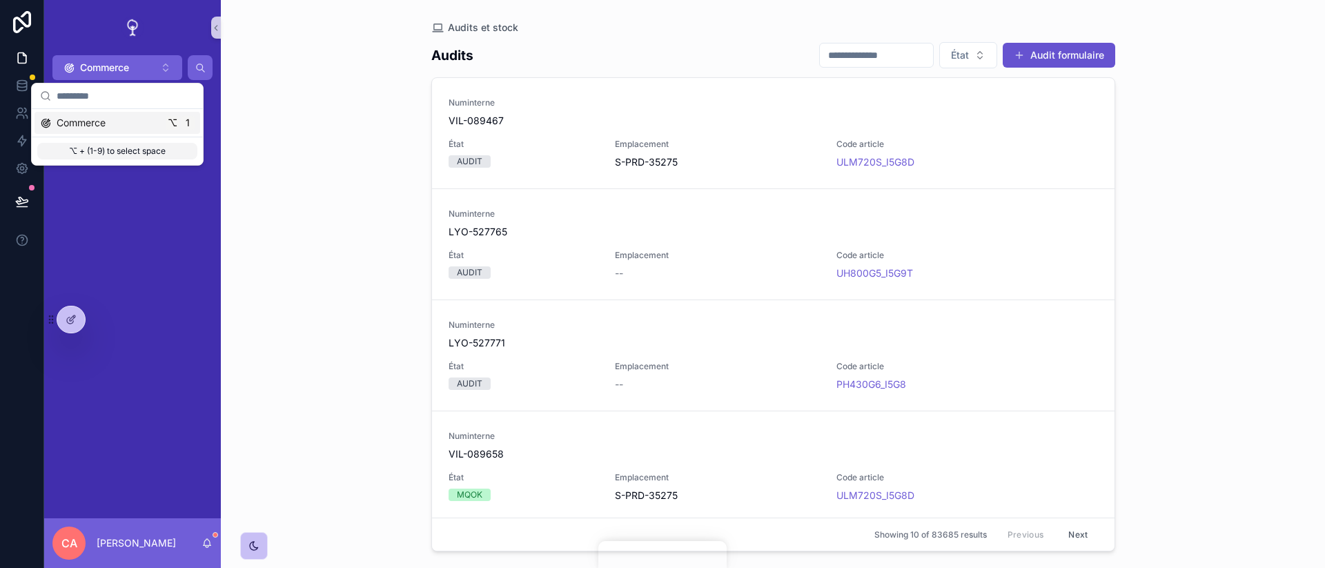
click at [159, 122] on div "Commerce ⌥ 1" at bounding box center [117, 123] width 155 height 14
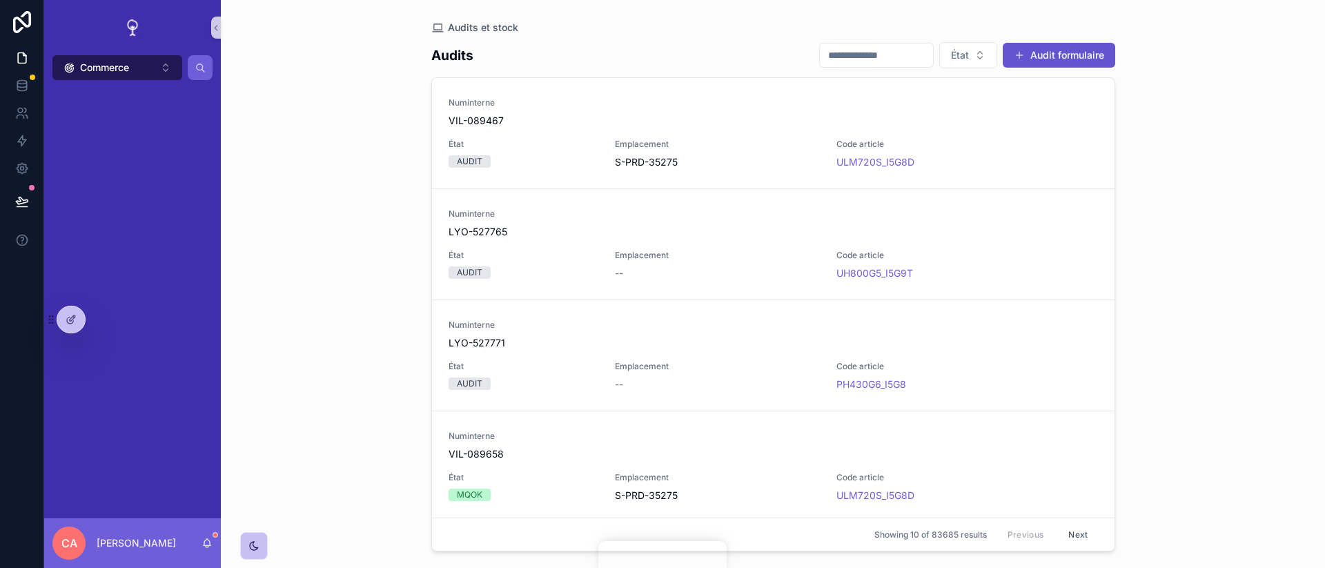
click at [153, 73] on button "Commerce ⌥ 1" at bounding box center [117, 67] width 130 height 25
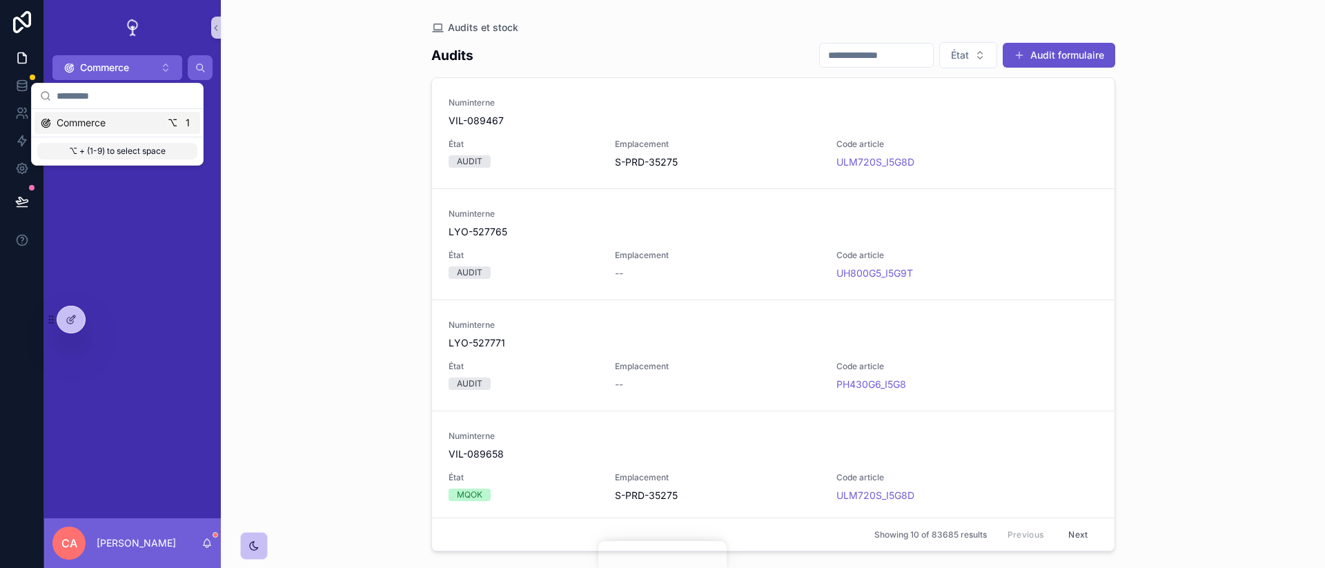
click at [158, 127] on div "Commerce ⌥ 1" at bounding box center [117, 123] width 155 height 14
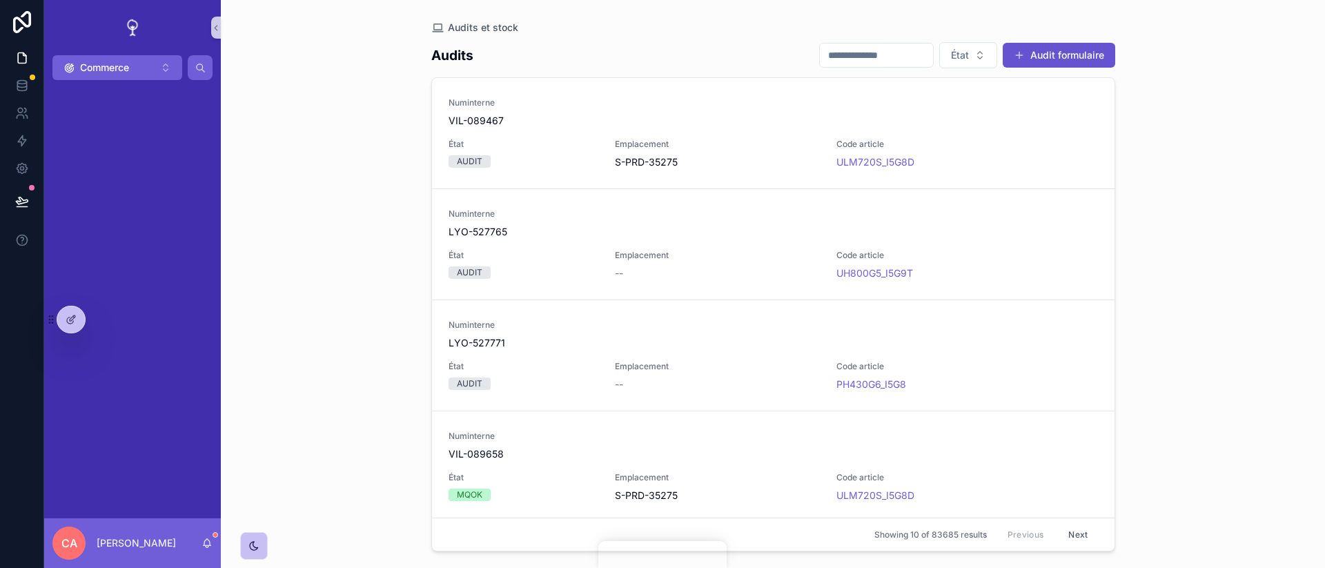
click at [245, 115] on div "Audits et stock Audits État Audit formulaire Numinterne VIL-089467 État AUDIT E…" at bounding box center [773, 284] width 1104 height 568
click at [217, 28] on icon "scrollable content" at bounding box center [216, 28] width 10 height 10
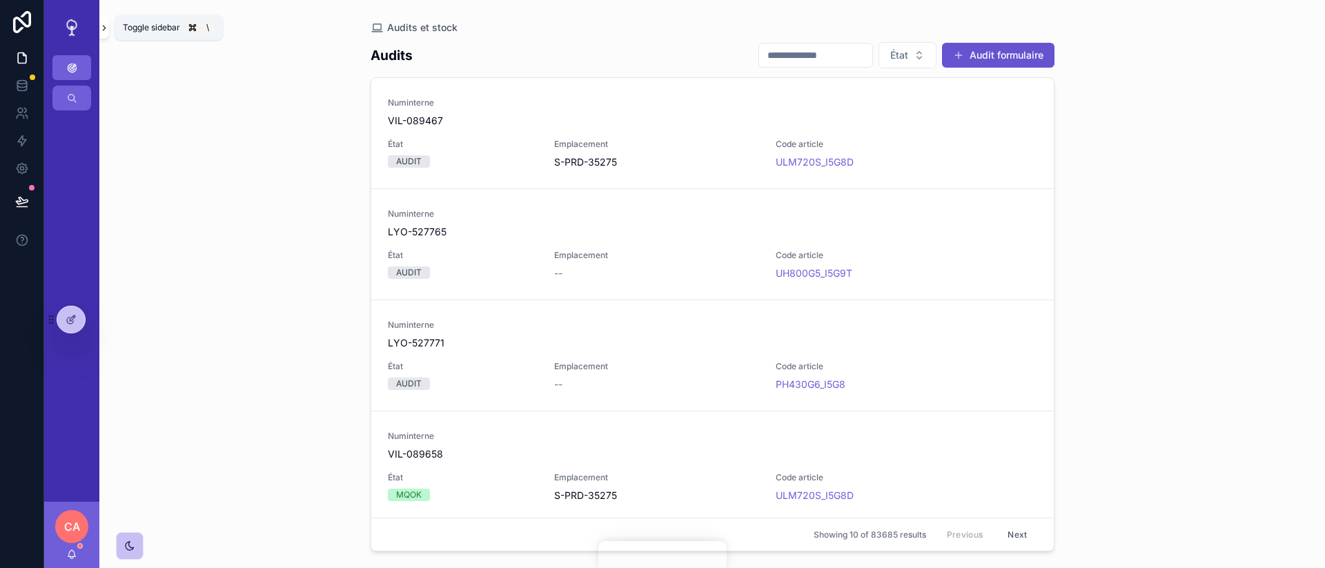
click at [101, 28] on icon "scrollable content" at bounding box center [104, 28] width 10 height 10
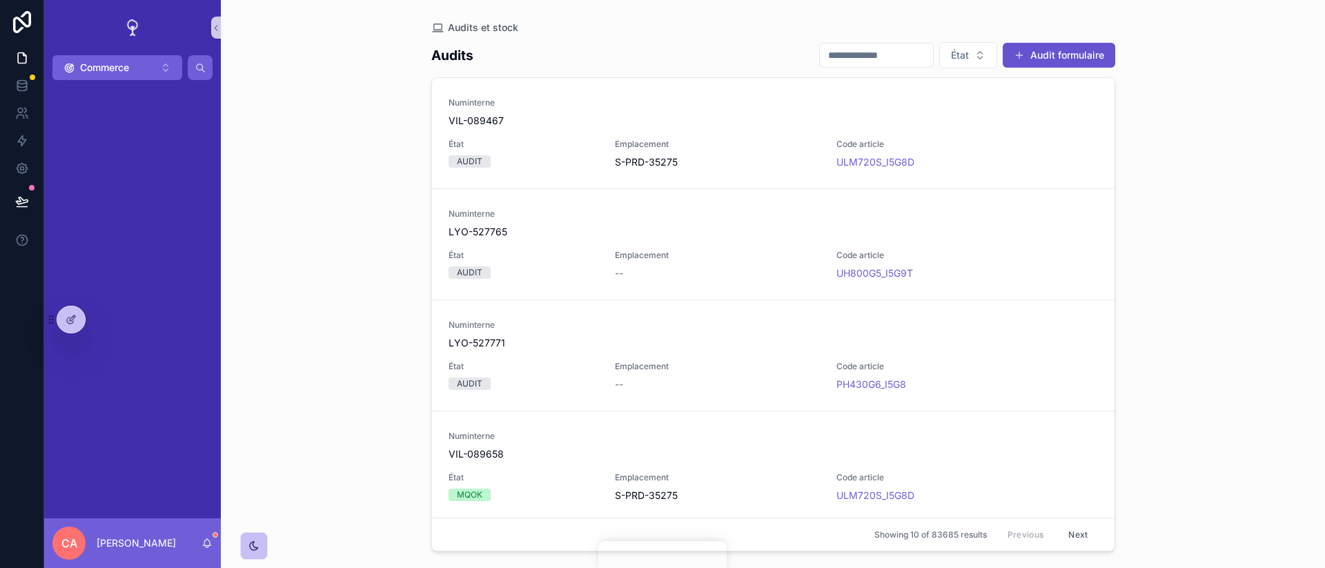
click at [71, 26] on link "scrollable content" at bounding box center [132, 28] width 160 height 22
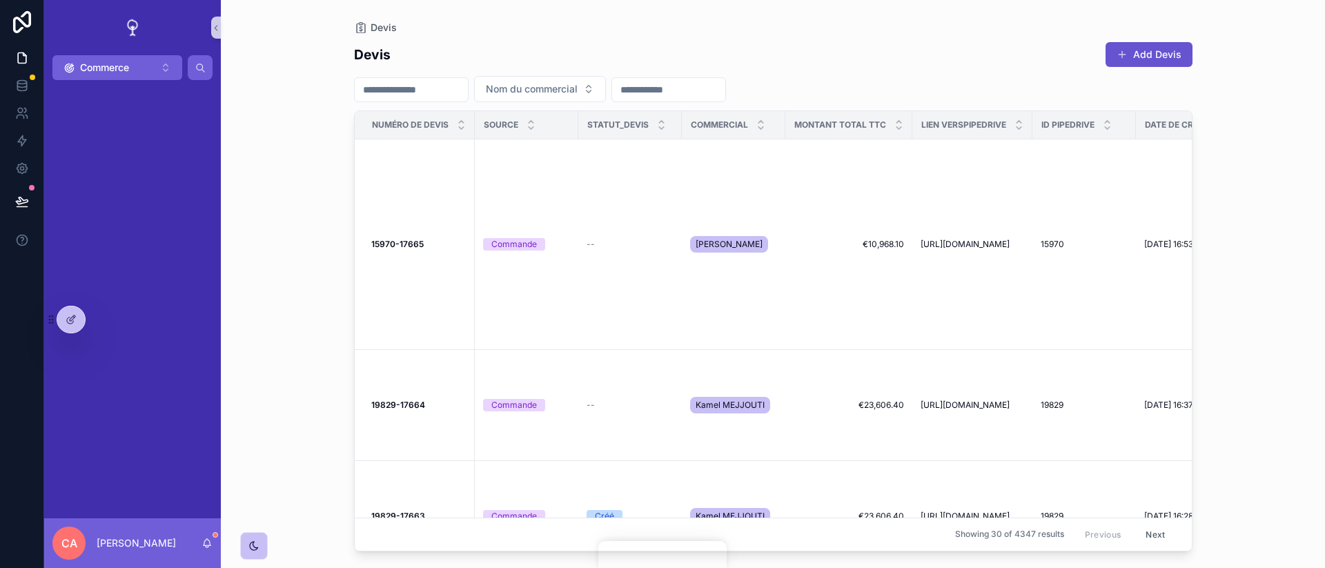
click at [279, 126] on div "[PERSON_NAME] Add Devis Nom du commercial Numéro de devis Source Statut_devis C…" at bounding box center [773, 284] width 1104 height 568
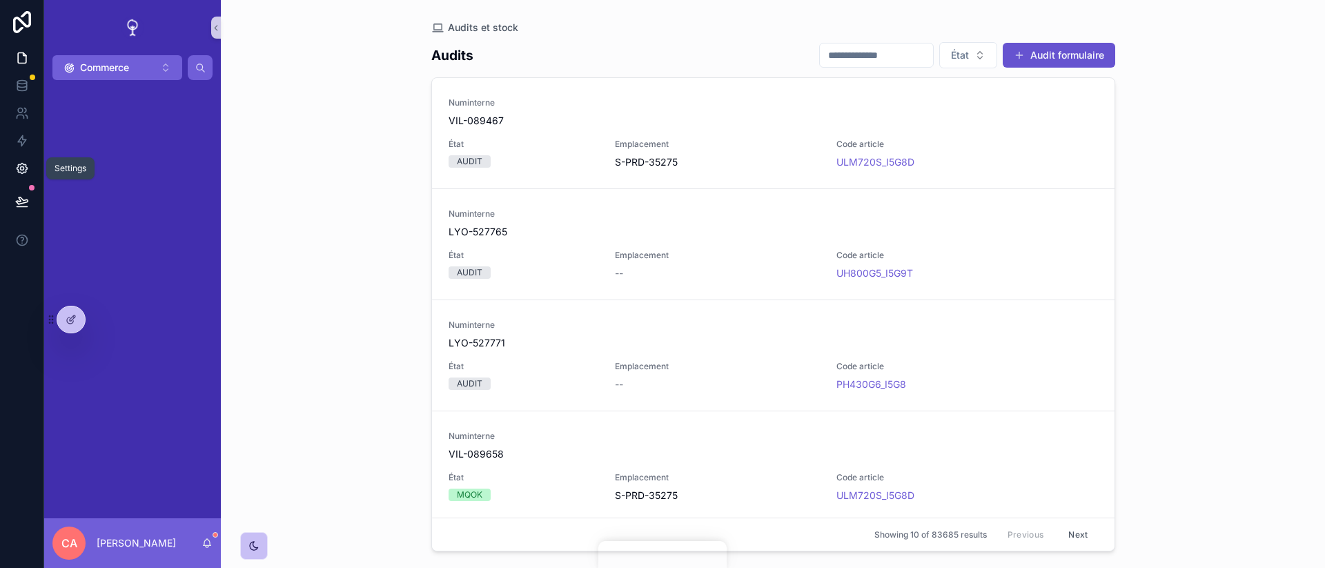
click at [31, 173] on link at bounding box center [21, 169] width 43 height 28
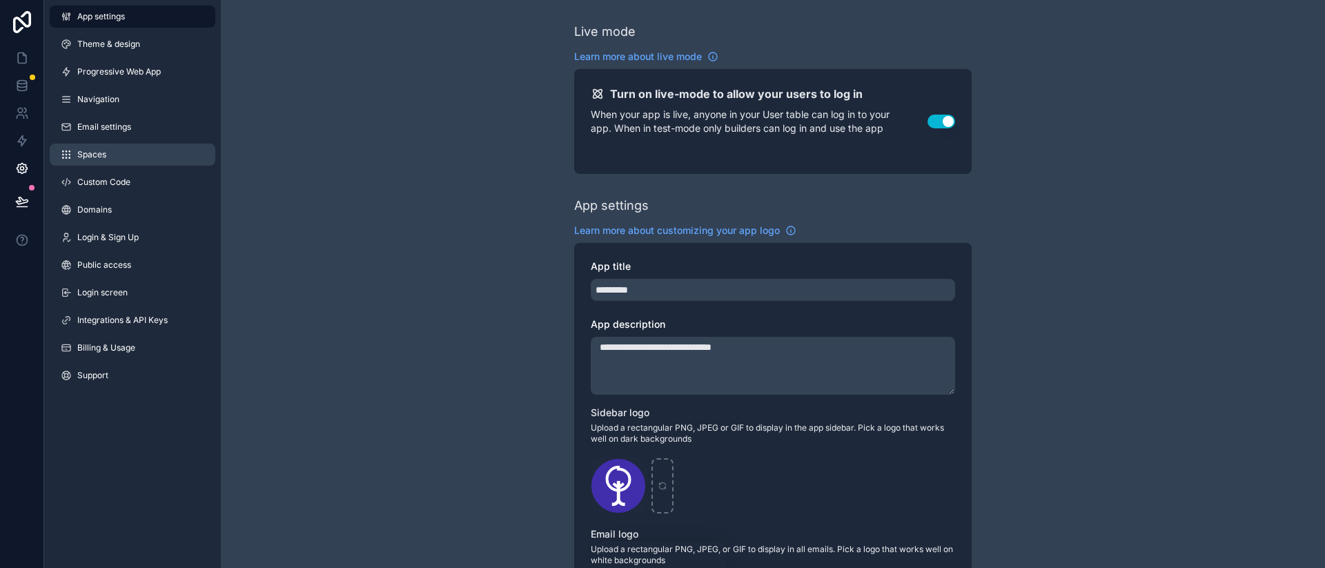
click at [186, 154] on link "Spaces" at bounding box center [133, 155] width 166 height 22
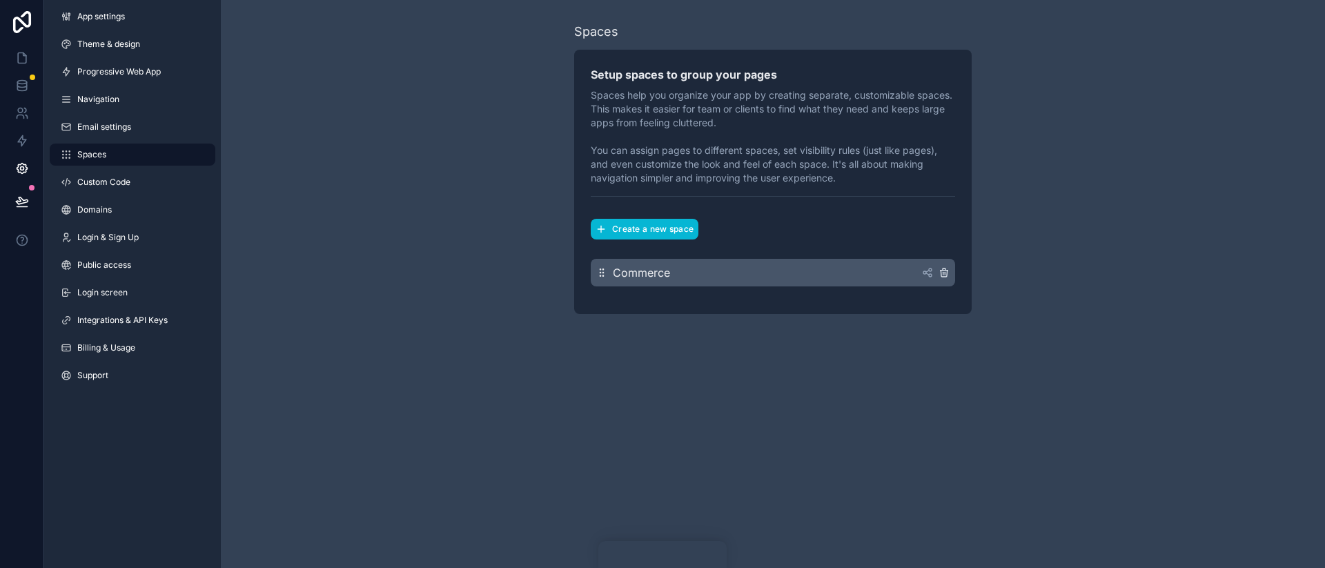
click at [941, 276] on icon "scrollable content" at bounding box center [944, 274] width 6 height 6
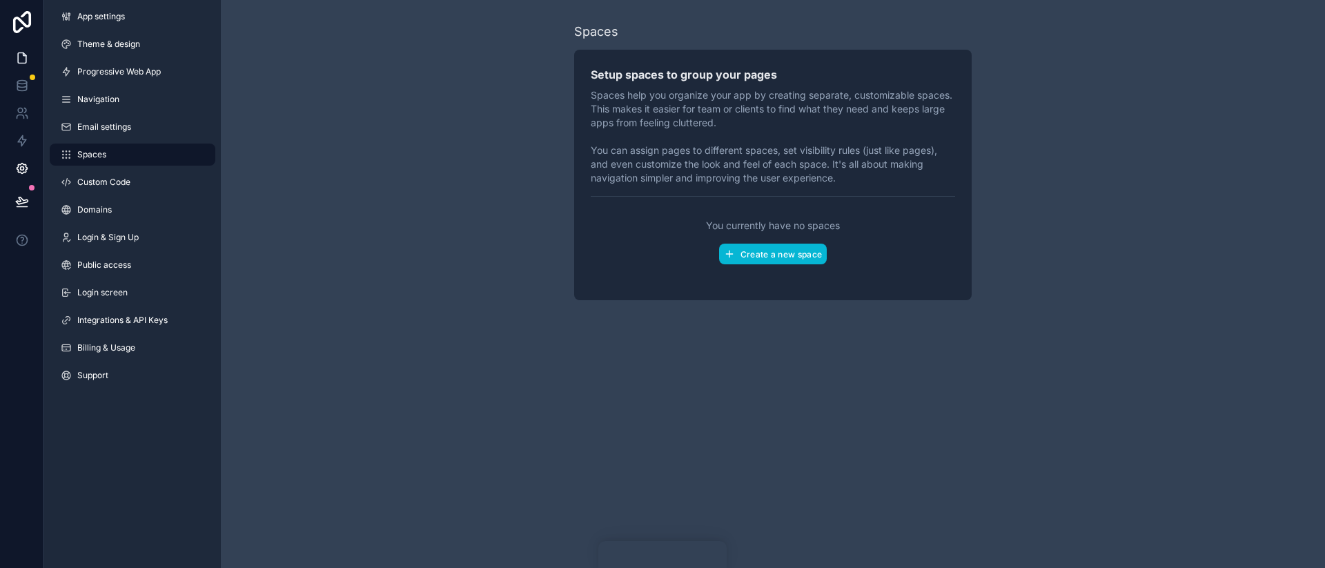
click at [25, 54] on icon at bounding box center [22, 58] width 8 height 10
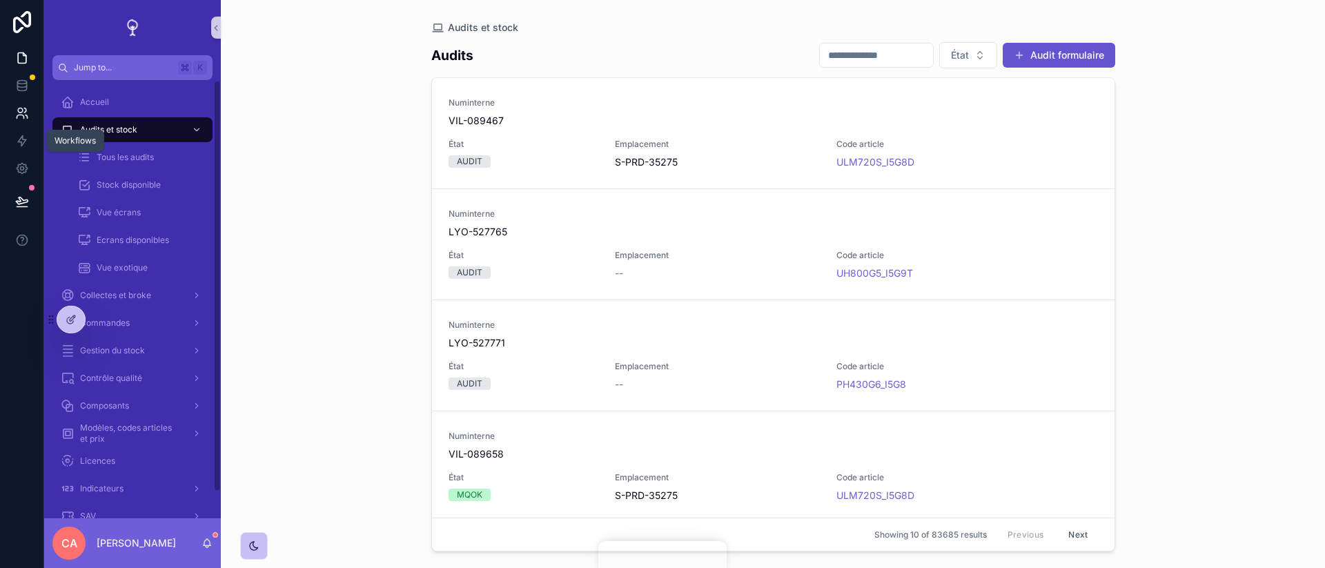
click at [26, 110] on icon at bounding box center [22, 113] width 14 height 14
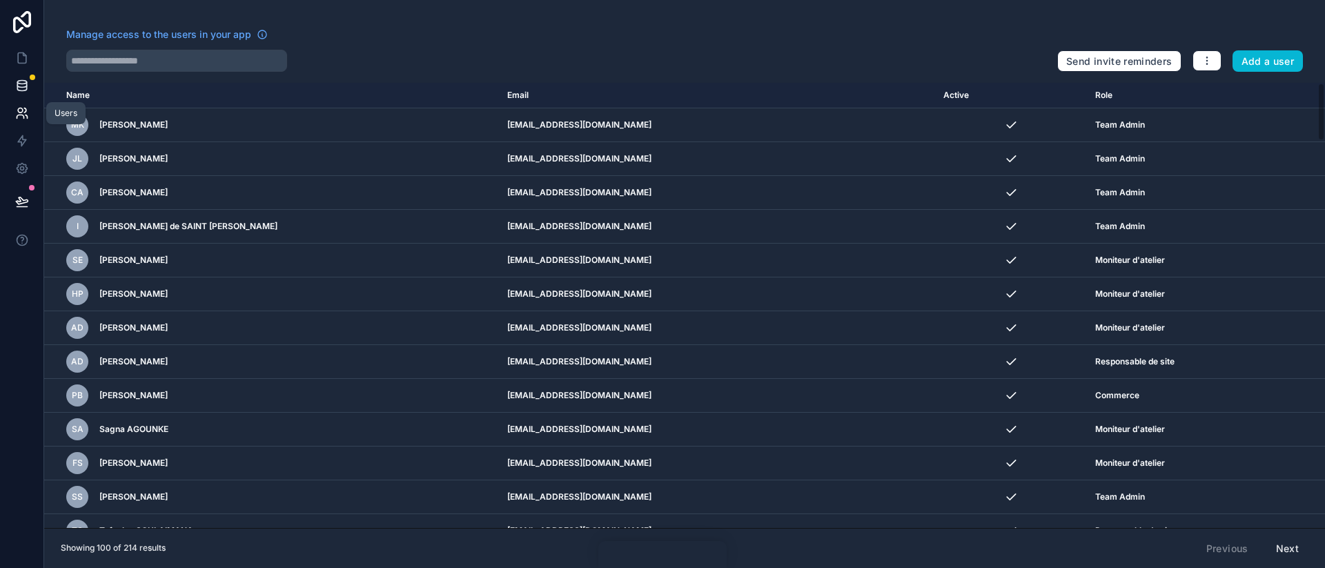
click at [18, 91] on icon at bounding box center [22, 86] width 14 height 14
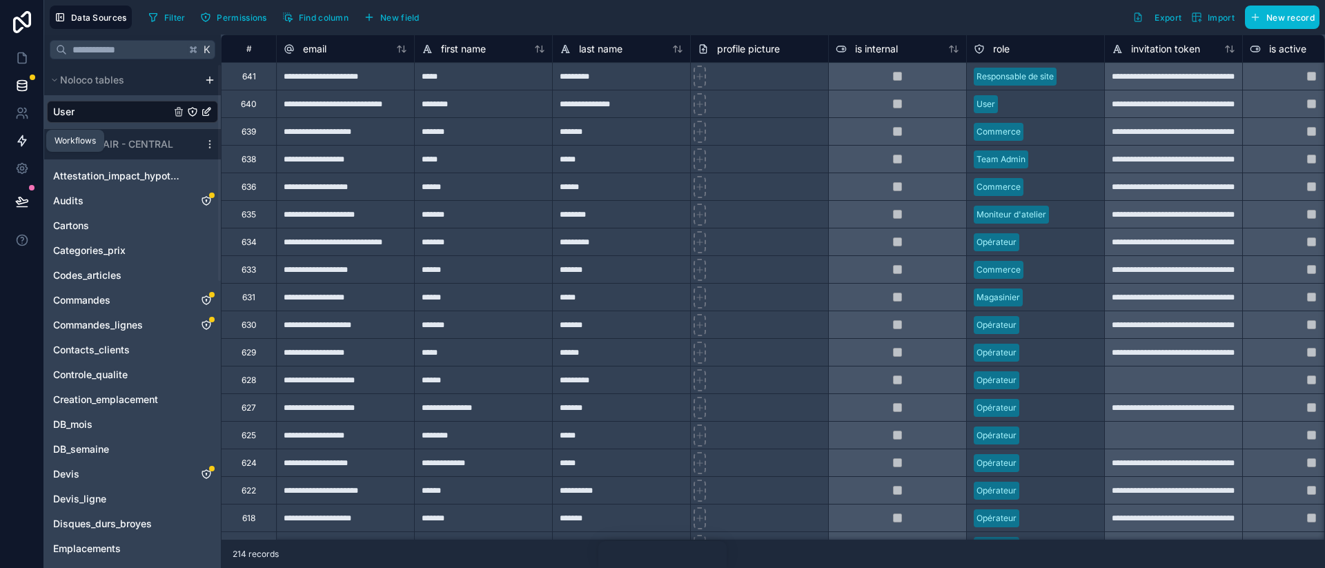
click at [25, 129] on link at bounding box center [21, 141] width 43 height 28
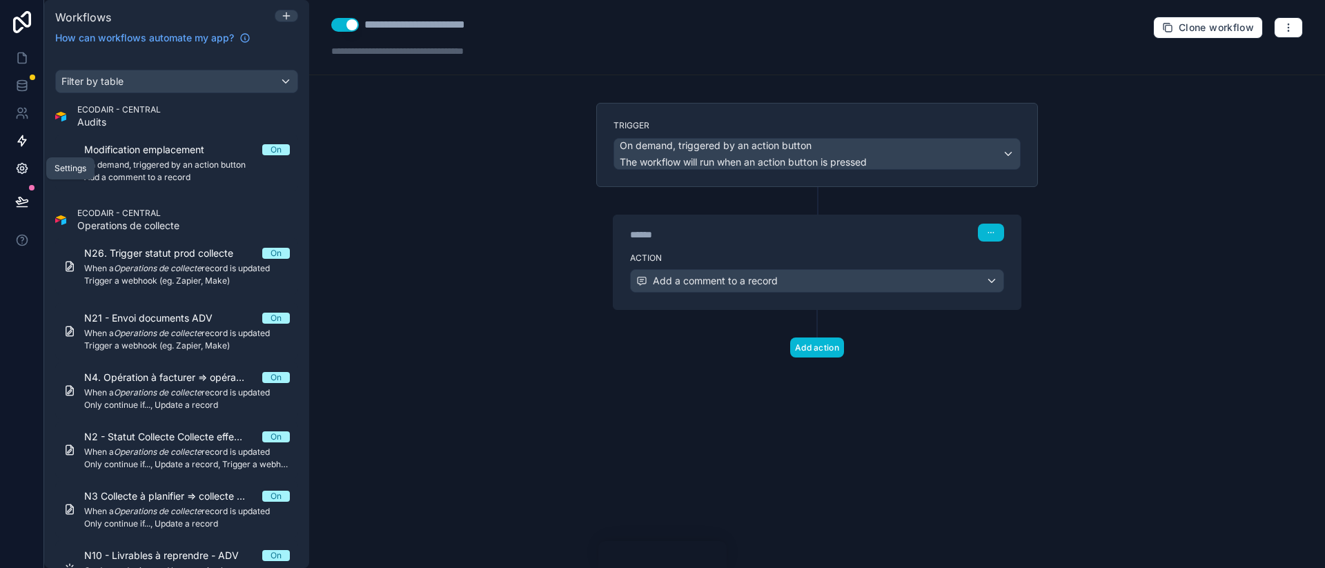
click at [23, 163] on icon at bounding box center [22, 169] width 14 height 14
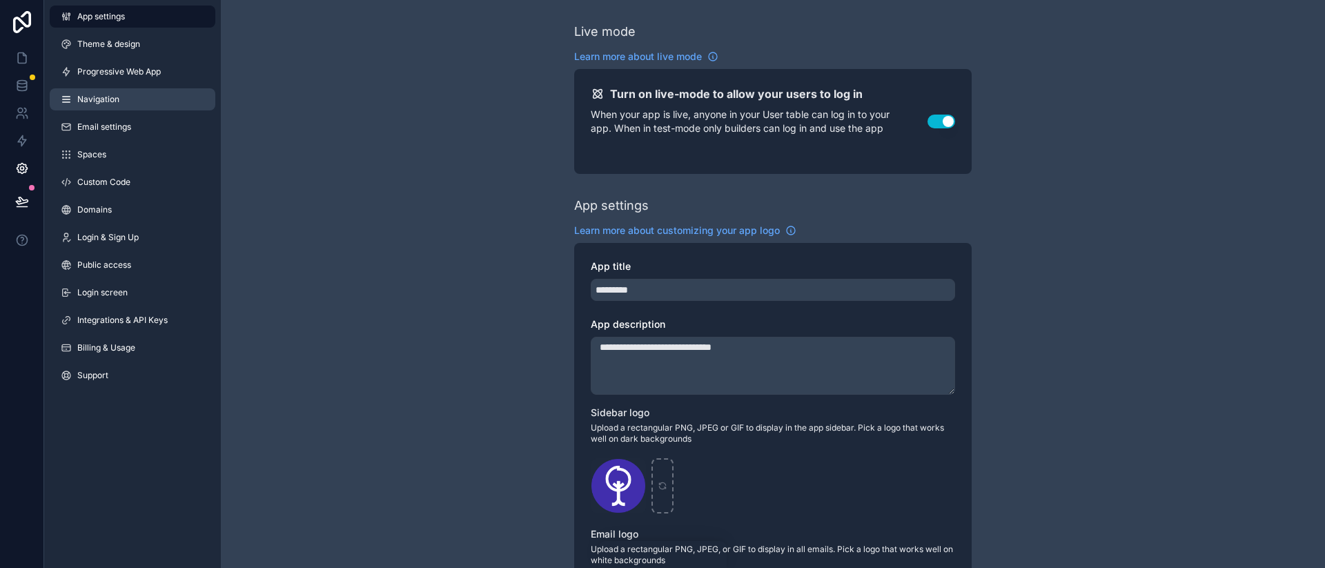
click at [133, 95] on link "Navigation" at bounding box center [133, 99] width 166 height 22
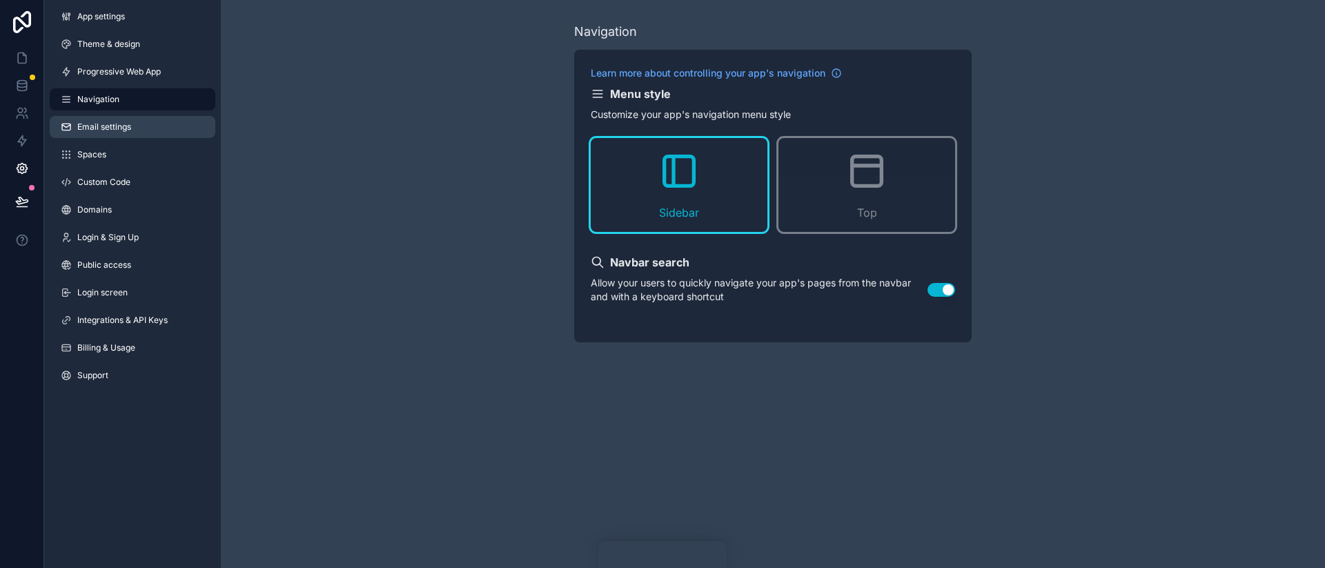
click at [134, 128] on link "Email settings" at bounding box center [133, 127] width 166 height 22
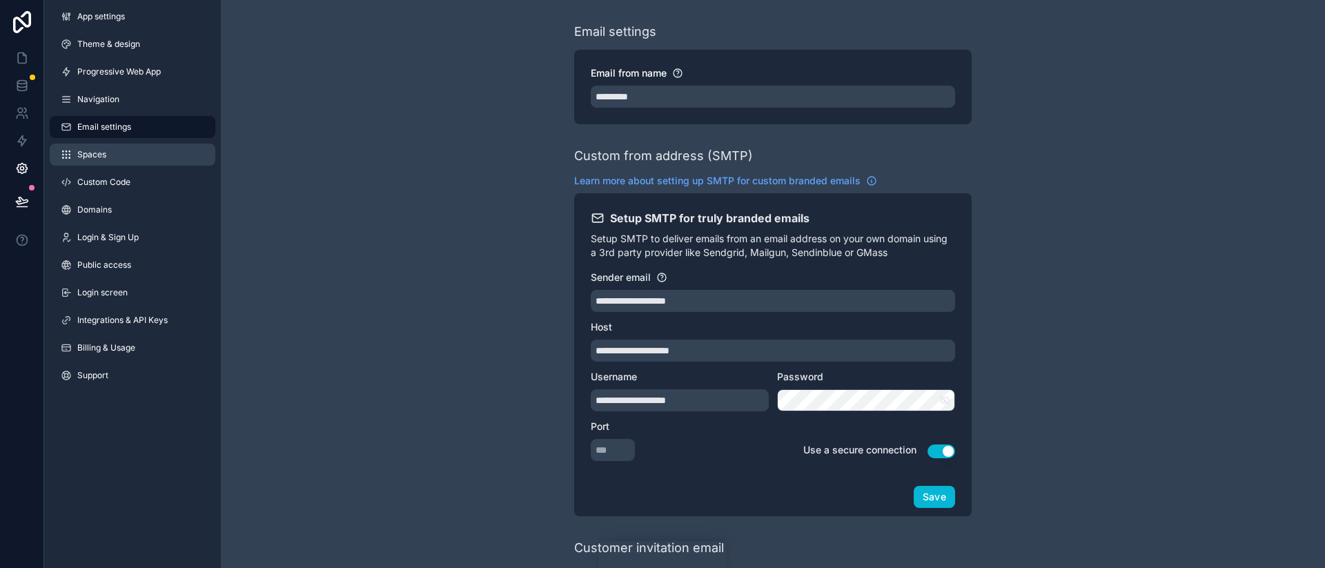
click at [134, 149] on link "Spaces" at bounding box center [133, 155] width 166 height 22
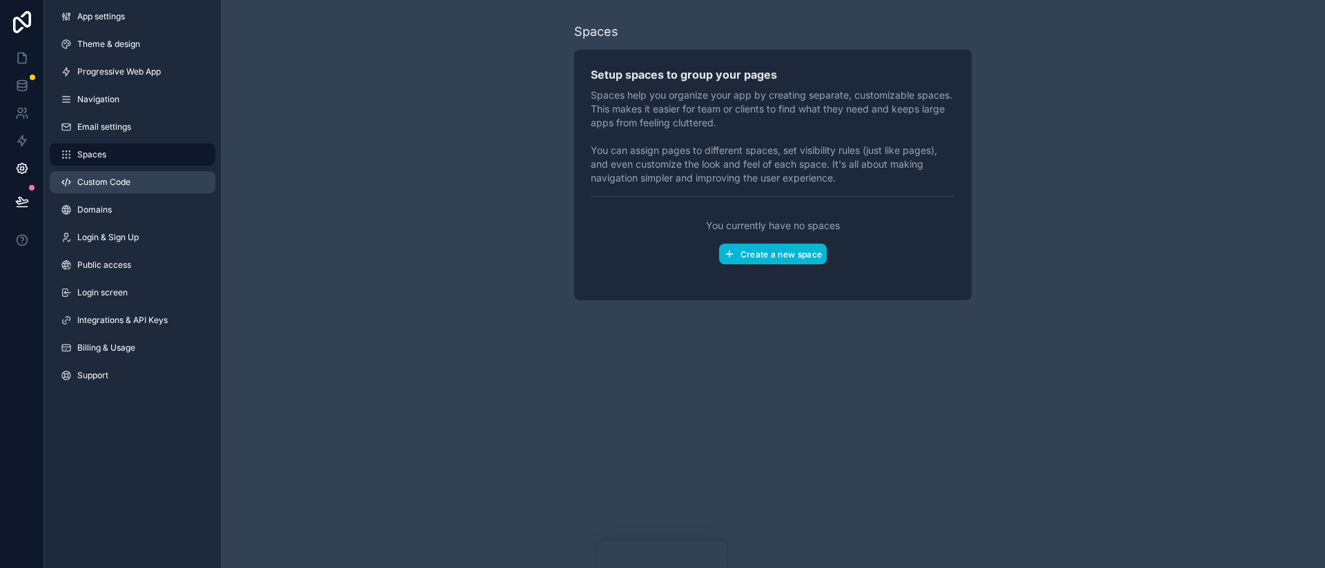
click at [127, 190] on link "Custom Code" at bounding box center [133, 182] width 166 height 22
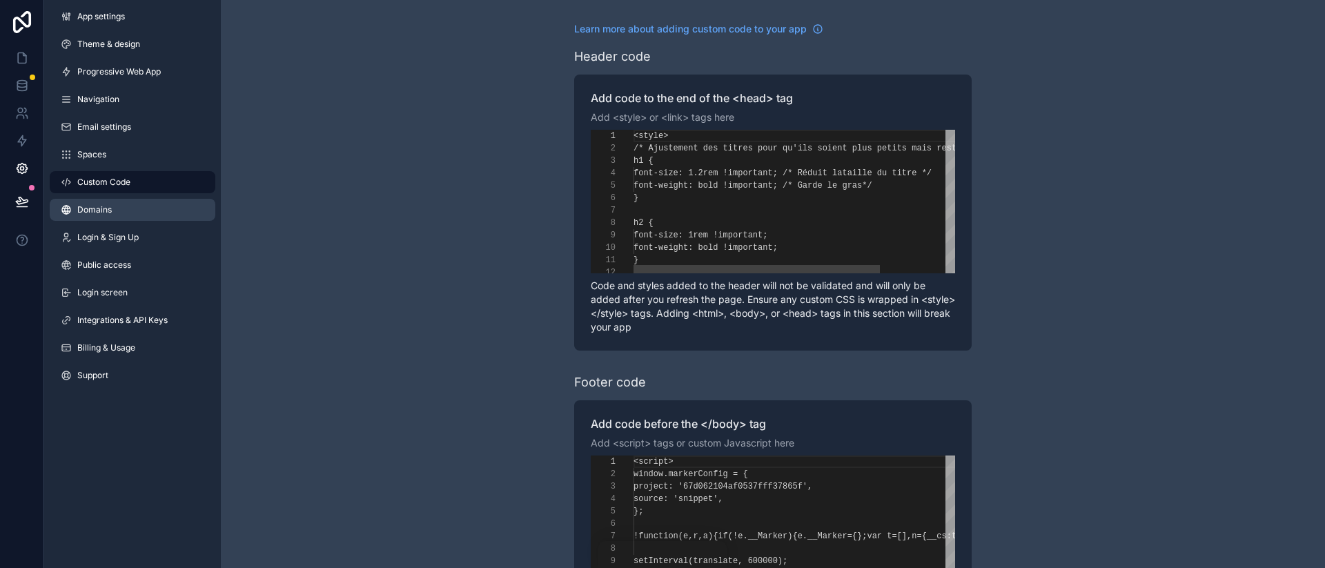
scroll to position [75, 0]
click at [128, 199] on link "Domains" at bounding box center [133, 210] width 166 height 22
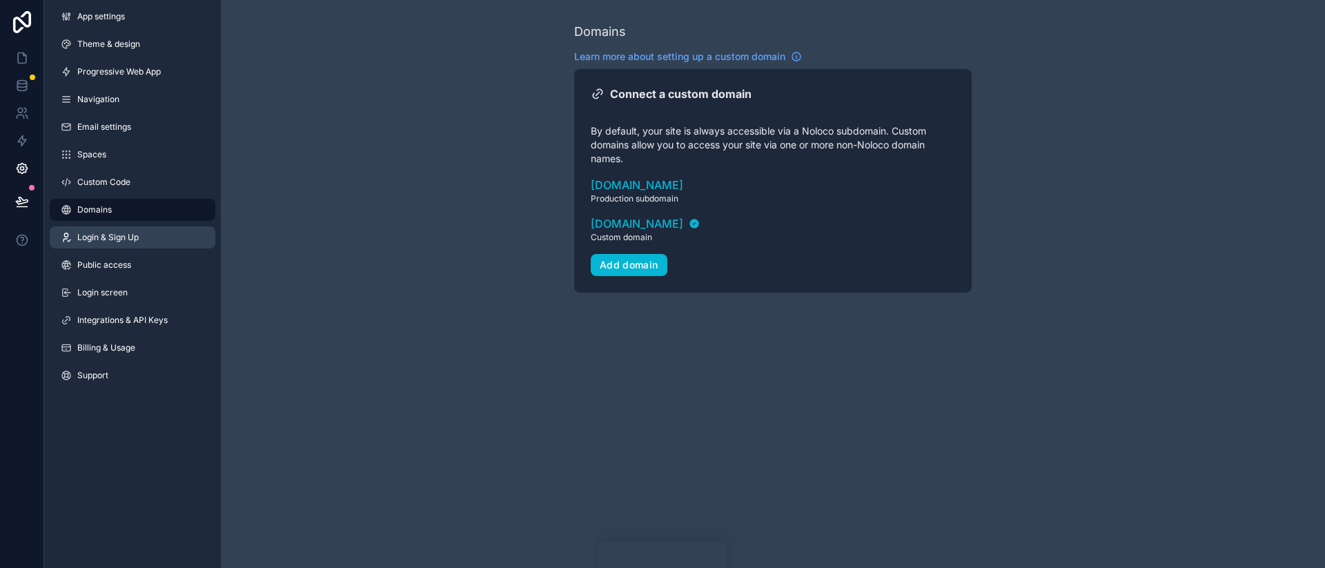
click at [132, 239] on span "Login & Sign Up" at bounding box center [107, 237] width 61 height 11
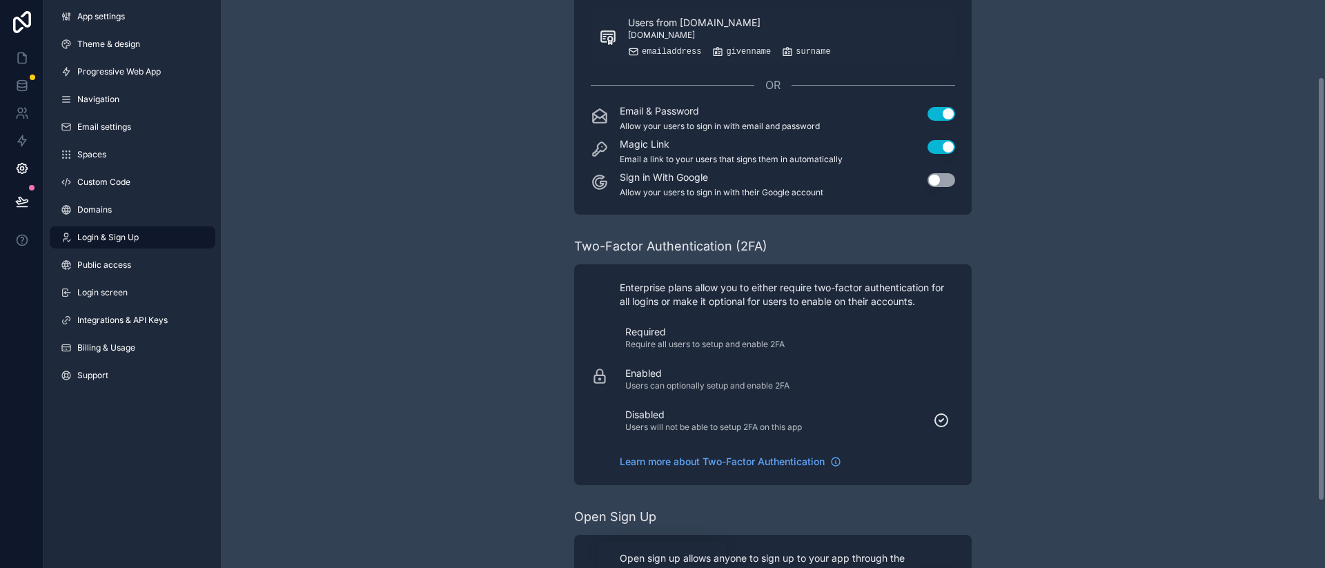
scroll to position [191, 0]
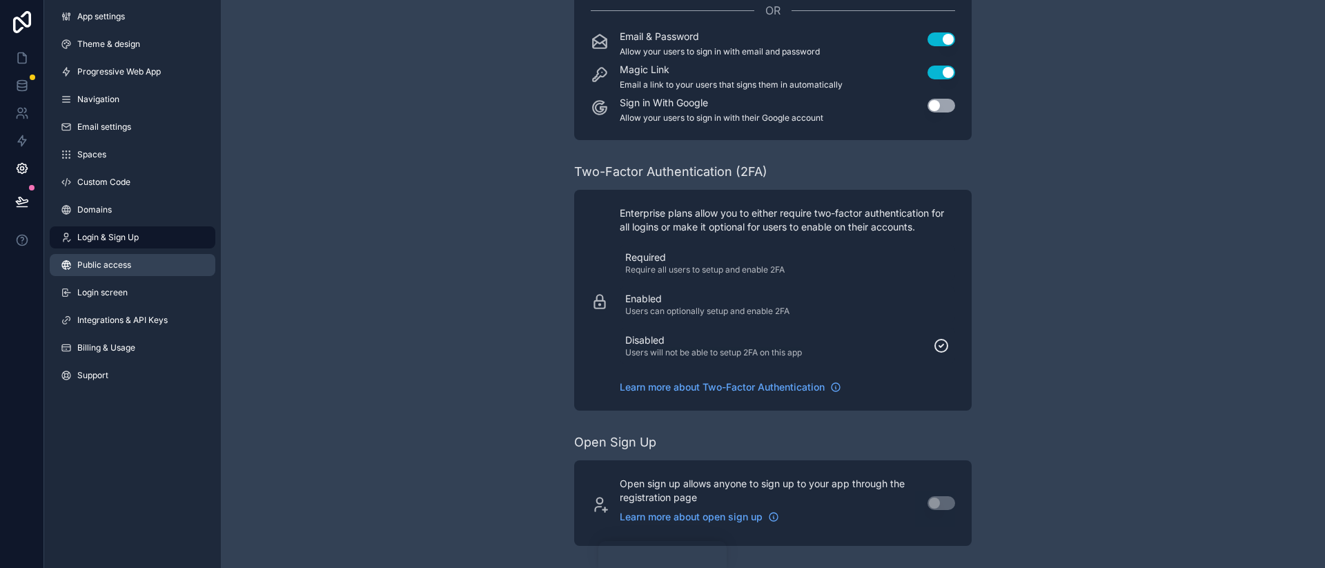
click at [170, 256] on link "Public access" at bounding box center [133, 265] width 166 height 22
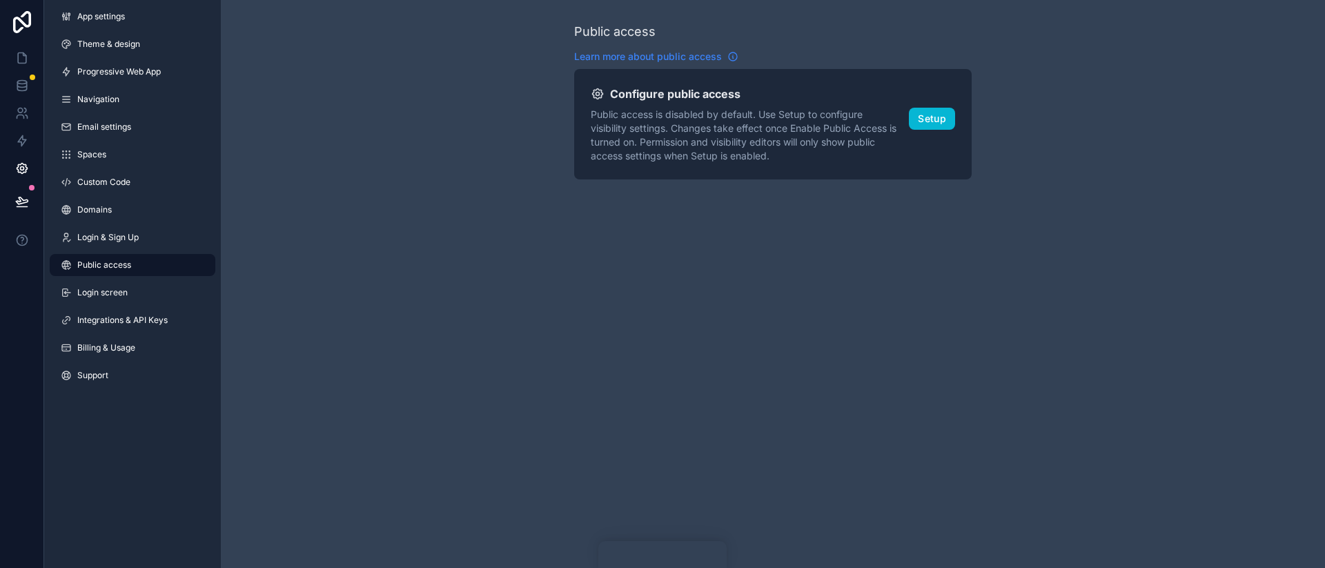
click at [622, 59] on span "Learn more about public access" at bounding box center [648, 57] width 148 height 14
click at [125, 312] on link "Integrations & API Keys" at bounding box center [133, 320] width 166 height 22
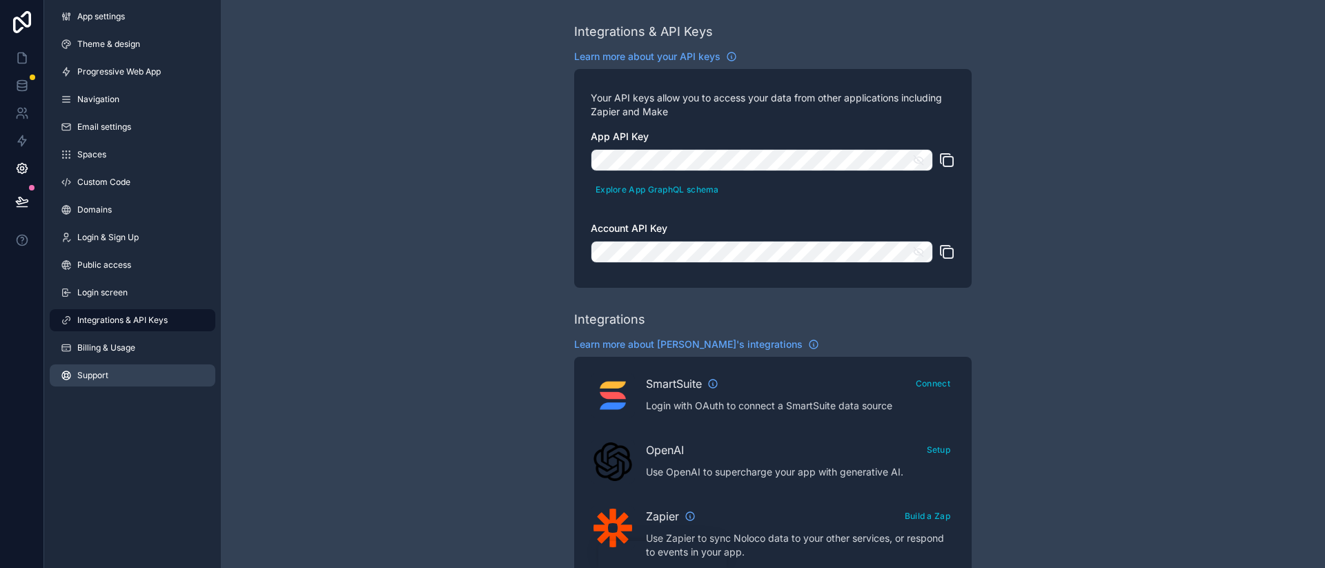
click at [140, 367] on link "Support" at bounding box center [133, 375] width 166 height 22
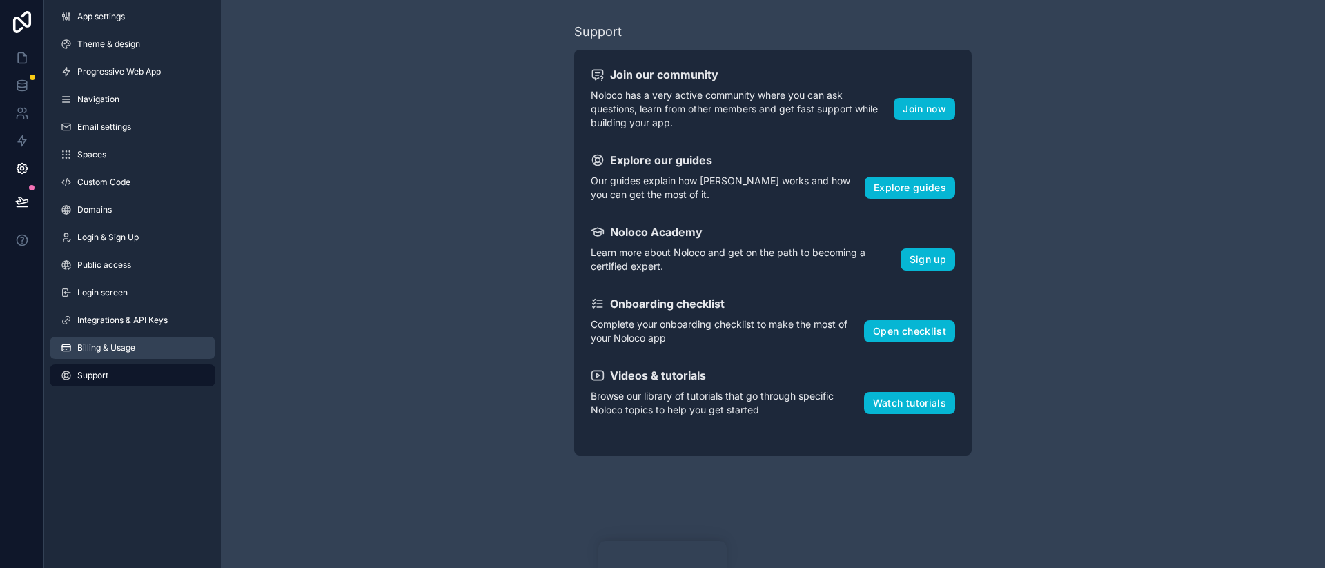
click at [148, 354] on link "Billing & Usage" at bounding box center [133, 348] width 166 height 22
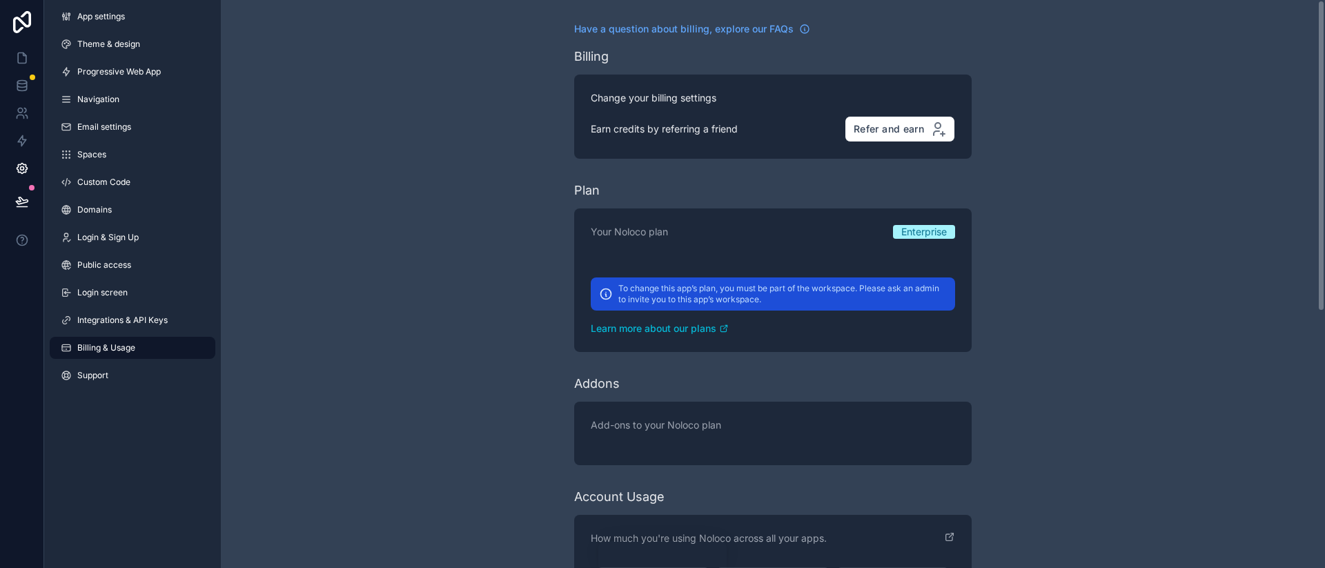
click at [358, 311] on div "Have a question about billing, explore our FAQs Billing Change your billing set…" at bounding box center [773, 517] width 1104 height 1035
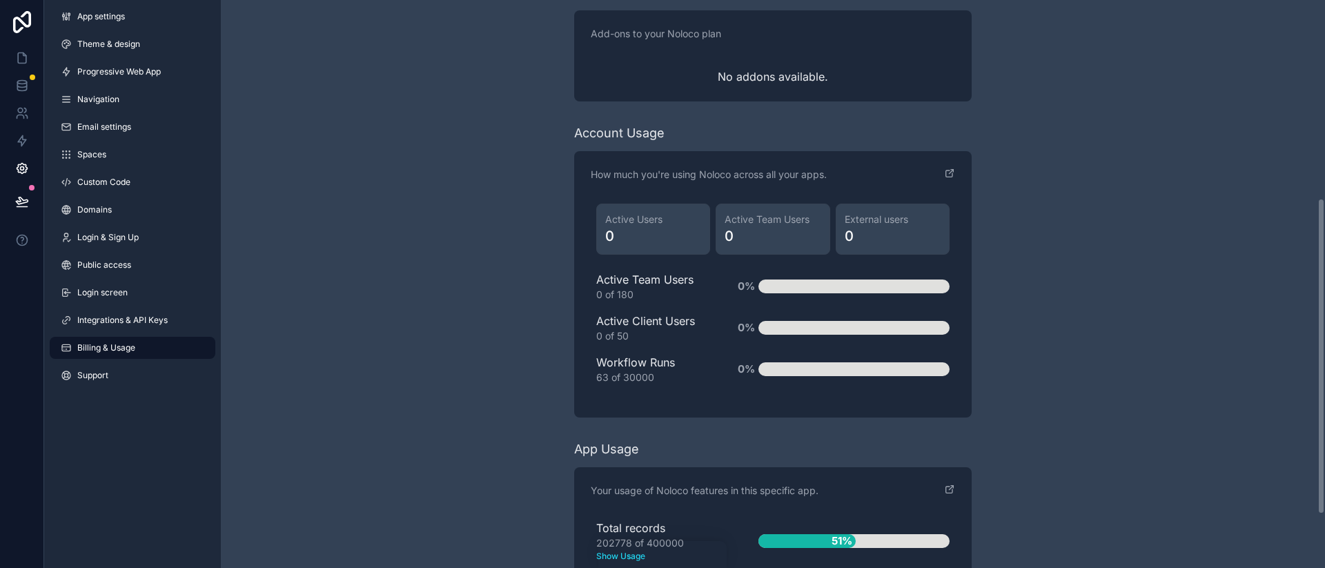
scroll to position [355, 0]
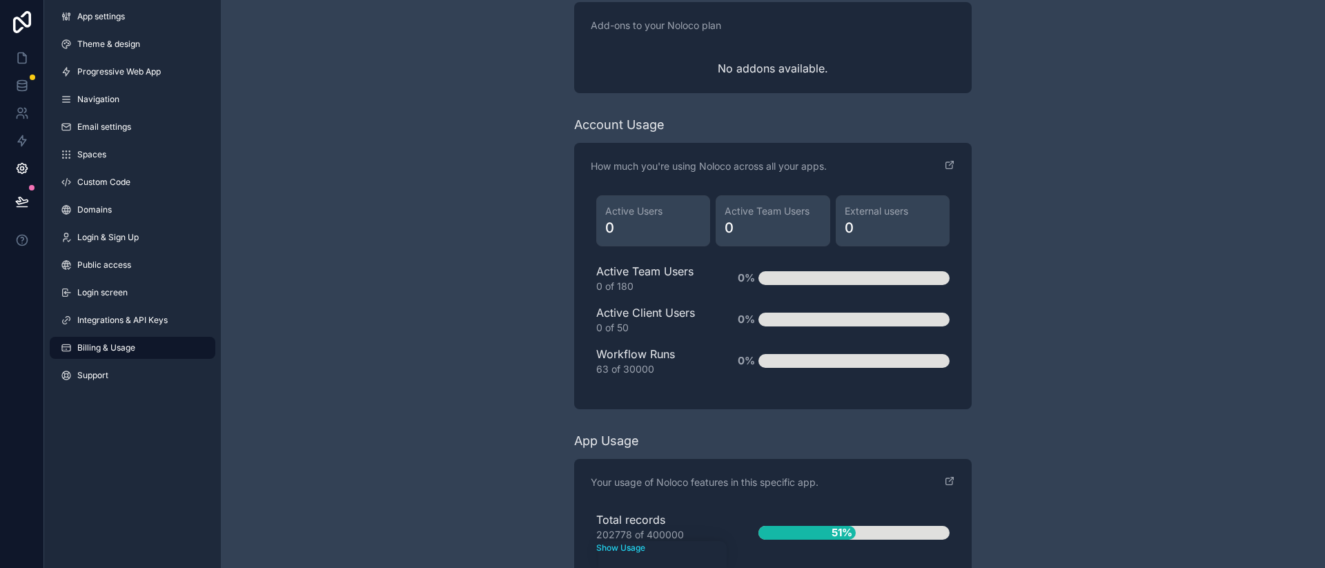
click at [785, 364] on div "0%" at bounding box center [854, 361] width 191 height 14
click at [788, 370] on div "Workflow Runs 63 of 30000 0%" at bounding box center [772, 361] width 353 height 30
click at [785, 387] on div "Active Users 0 Active Team Users 0 External users 0 Active Team Users 0 of 180 …" at bounding box center [773, 291] width 364 height 203
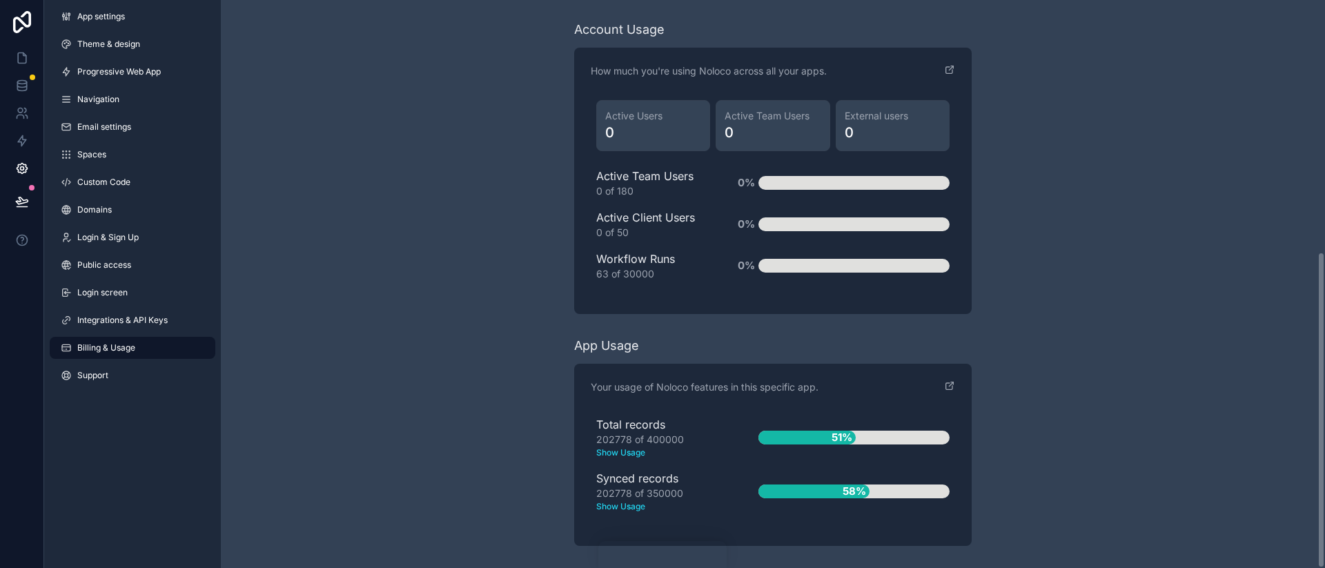
click at [809, 389] on p "Your usage of Noloco features in this specific app." at bounding box center [705, 387] width 228 height 14
click at [830, 379] on div "Your usage of Noloco features in this specific app. Total records 202778 of 400…" at bounding box center [773, 455] width 398 height 182
click at [825, 376] on div "Your usage of Noloco features in this specific app. Total records 202778 of 400…" at bounding box center [773, 455] width 398 height 182
click at [830, 376] on div "Your usage of Noloco features in this specific app. Total records 202778 of 400…" at bounding box center [773, 455] width 398 height 182
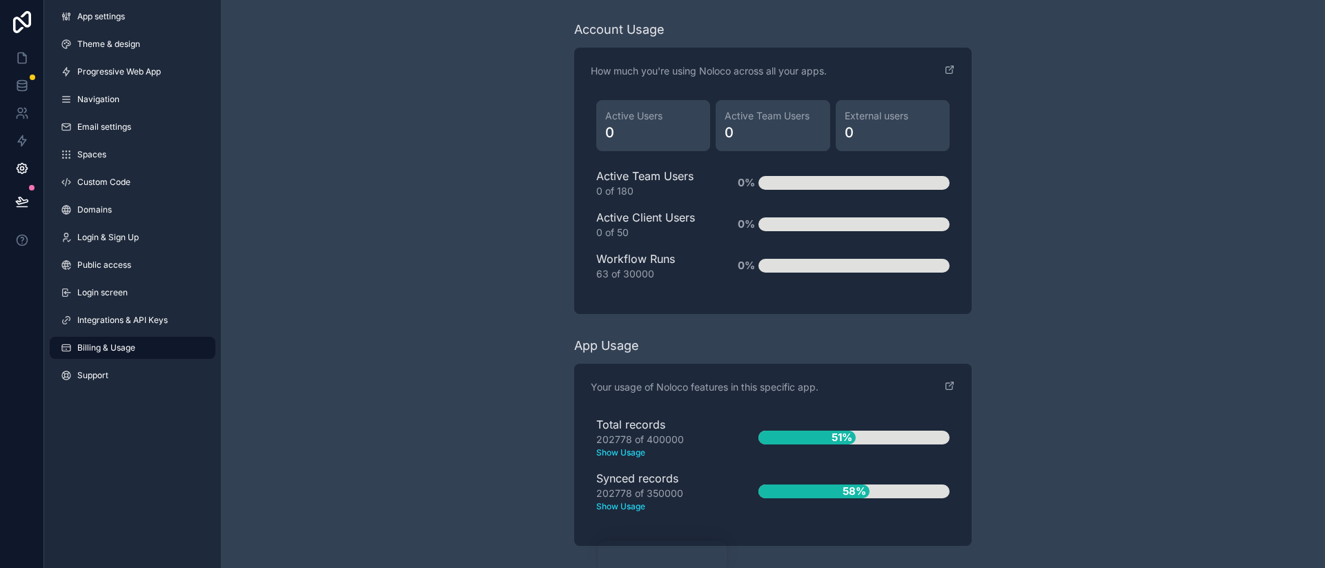
click at [824, 388] on div "Your usage of Noloco features in this specific app." at bounding box center [773, 395] width 364 height 30
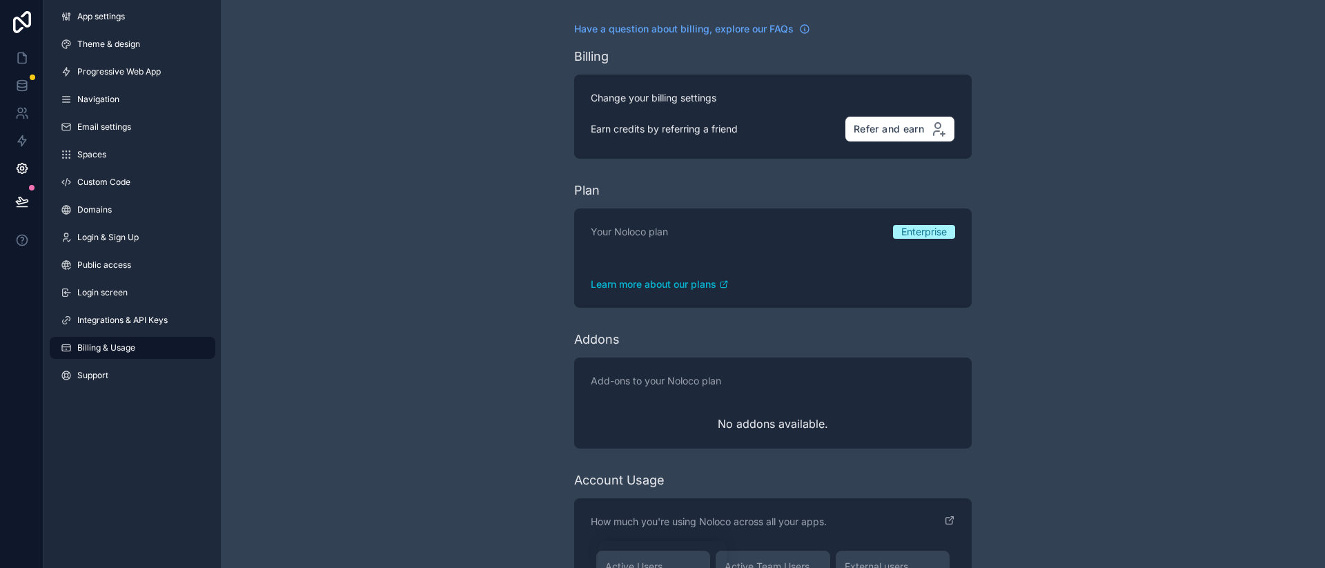
scroll to position [451, 0]
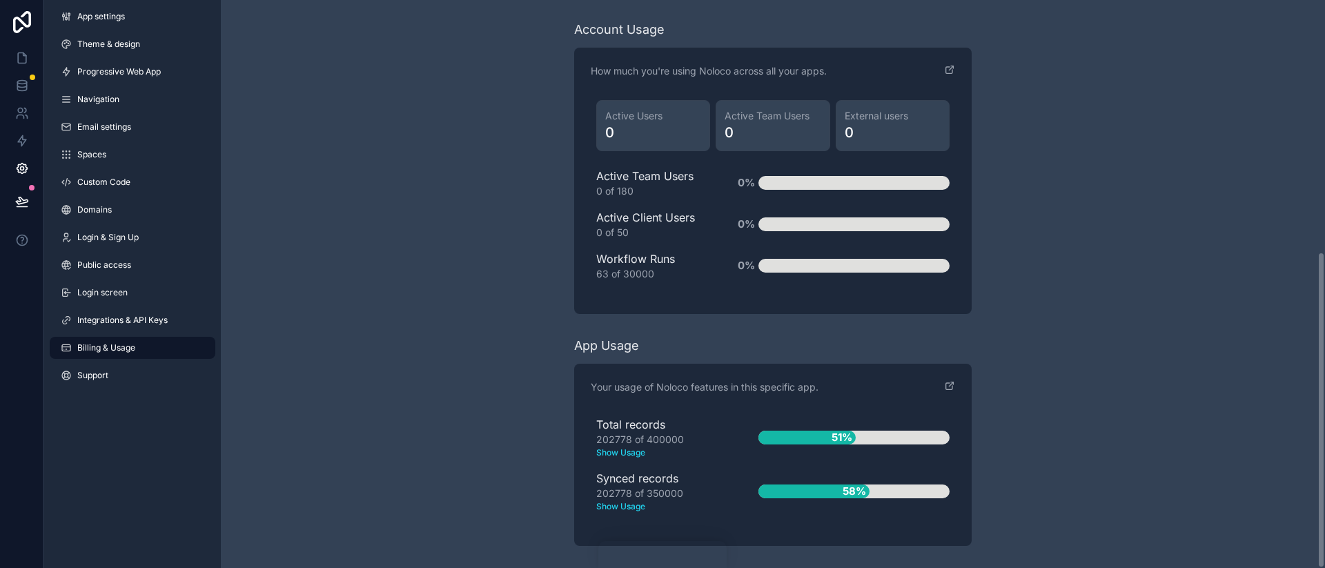
click at [600, 291] on div "Active Users 0 Active Team Users 0 External users 0 Active Team Users 0 of 180 …" at bounding box center [773, 196] width 364 height 203
